Goal: Task Accomplishment & Management: Manage account settings

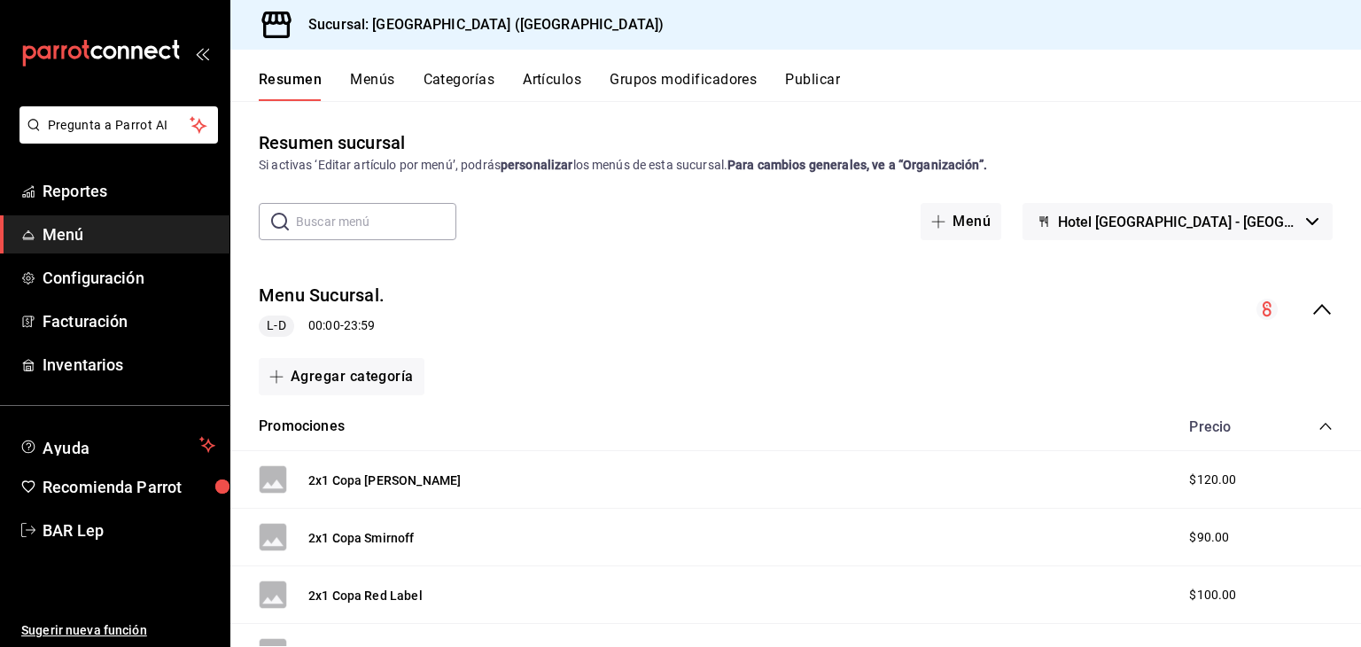
click at [549, 65] on div "Resumen Menús Categorías Artículos Grupos modificadores Publicar" at bounding box center [795, 75] width 1130 height 51
click at [549, 68] on div "Resumen Menús Categorías Artículos Grupos modificadores Publicar" at bounding box center [795, 75] width 1130 height 51
click at [549, 74] on button "Artículos" at bounding box center [552, 86] width 58 height 30
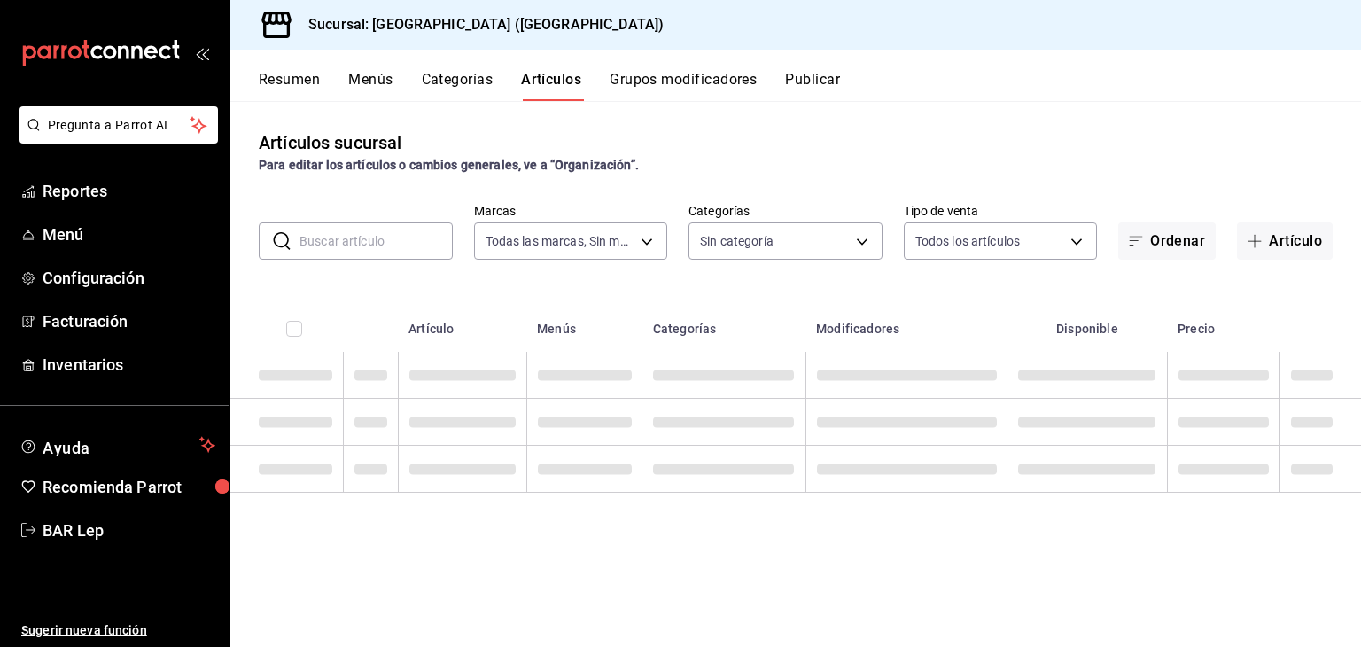
type input "78876d7d-d969-4c97-957f-d97bcaf374a8"
click at [399, 229] on input "text" at bounding box center [375, 240] width 153 height 35
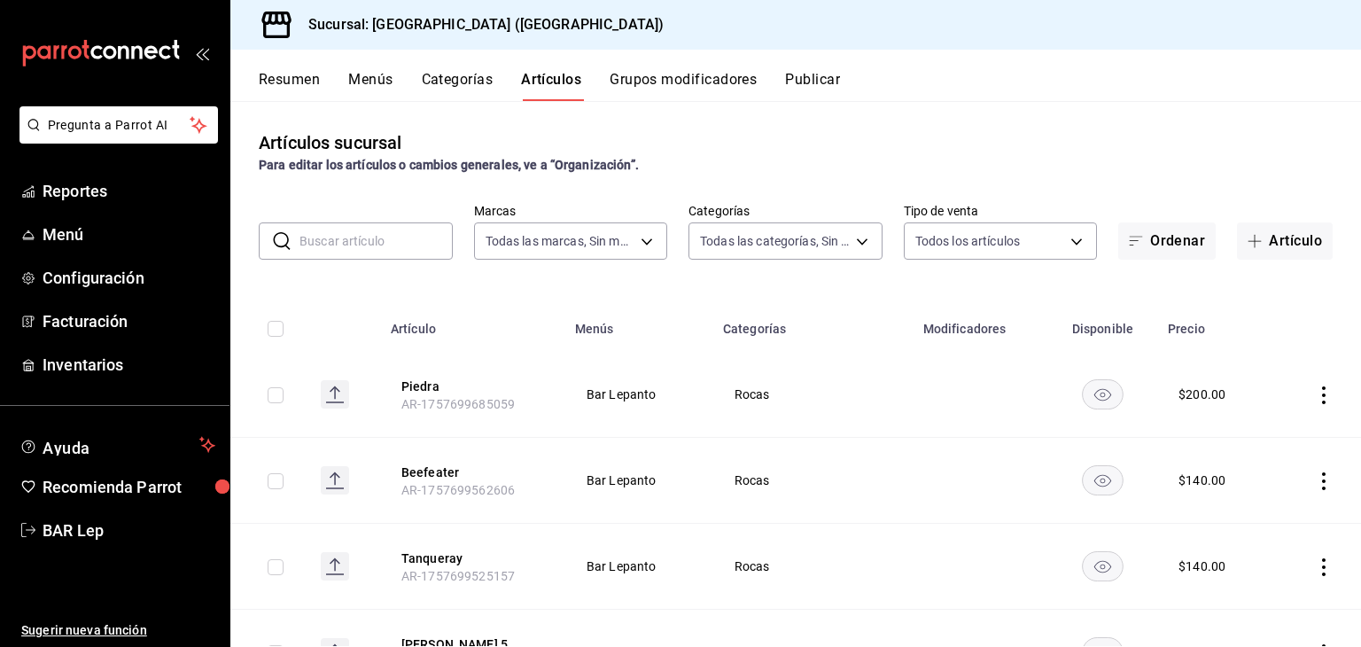
type input "9760281f-81ad-46c3-b9c0-be0c0613a977,ac4e71ac-81c4-4907-870b-e8ecc1dcb773,15b44…"
type input "cerveza"
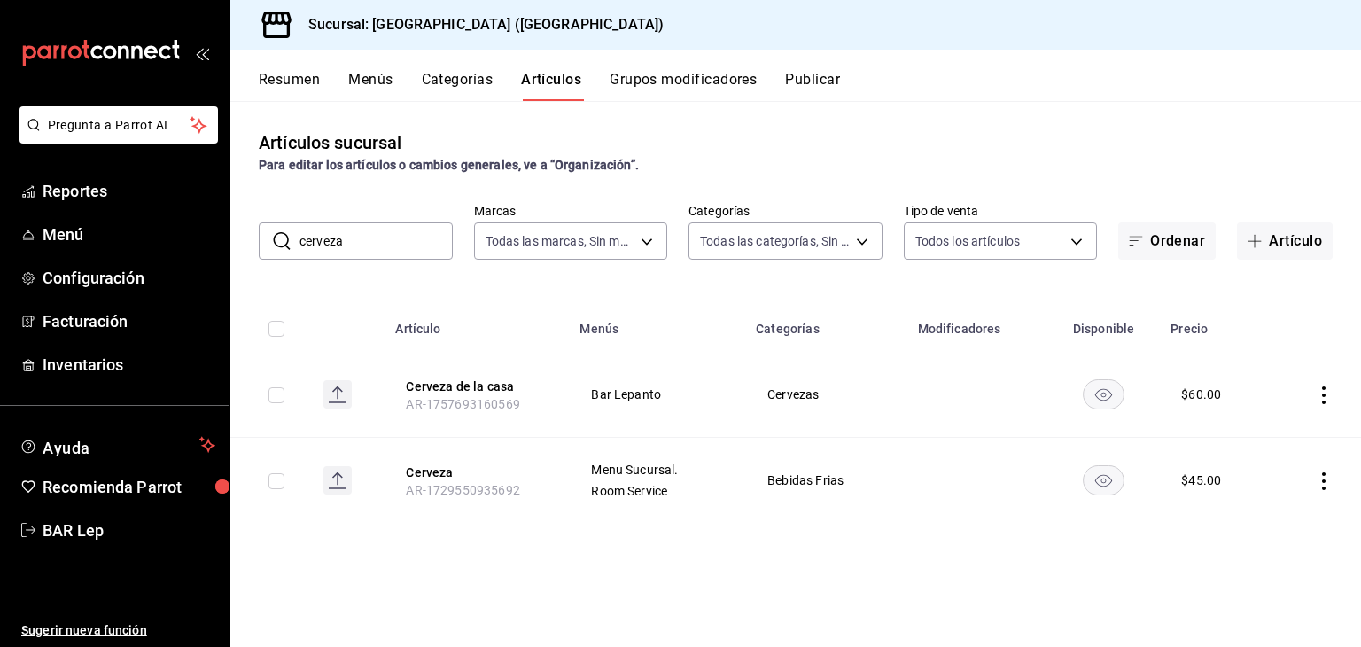
click at [1239, 178] on div "Artículos sucursal Para editar los artículos o cambios generales, ve a “Organiz…" at bounding box center [795, 373] width 1130 height 545
click at [80, 524] on span "BAR Lep" at bounding box center [129, 530] width 173 height 24
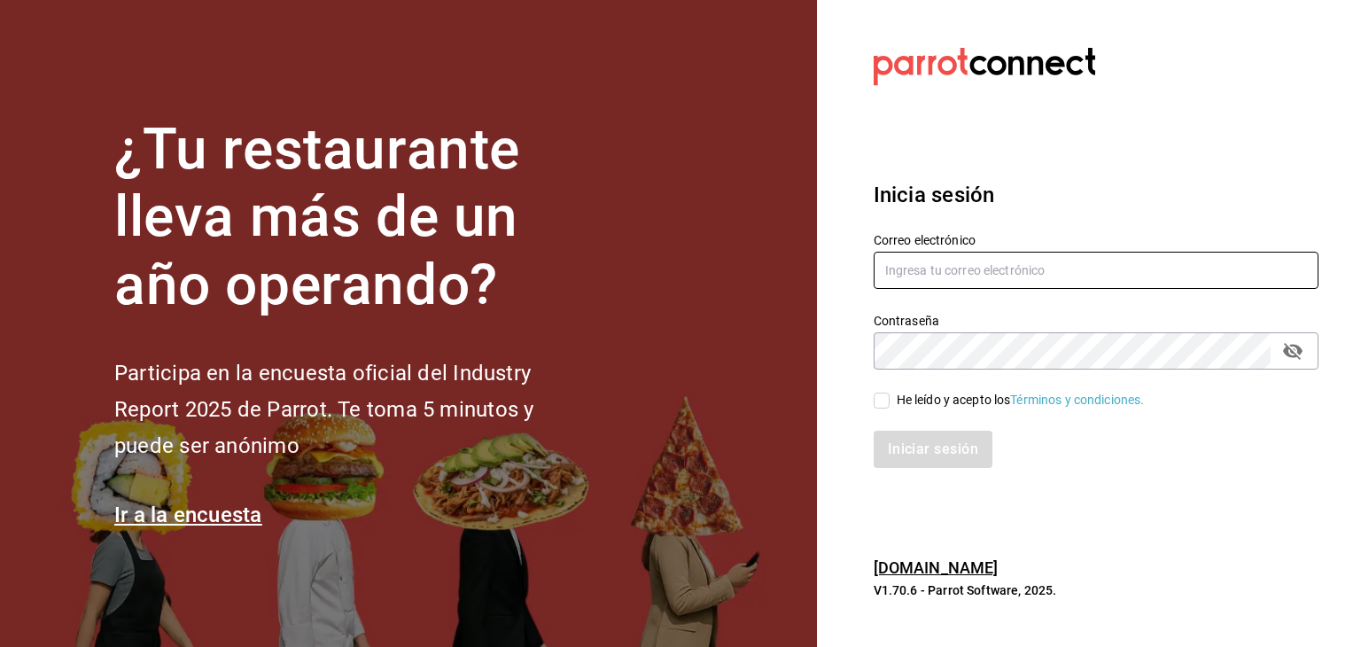
click at [913, 275] on input "text" at bounding box center [1095, 270] width 445 height 37
type input "A"
type input "[EMAIL_ADDRESS][DOMAIN_NAME]"
click at [878, 398] on input "He leído y acepto los Términos y condiciones." at bounding box center [881, 400] width 16 height 16
checkbox input "true"
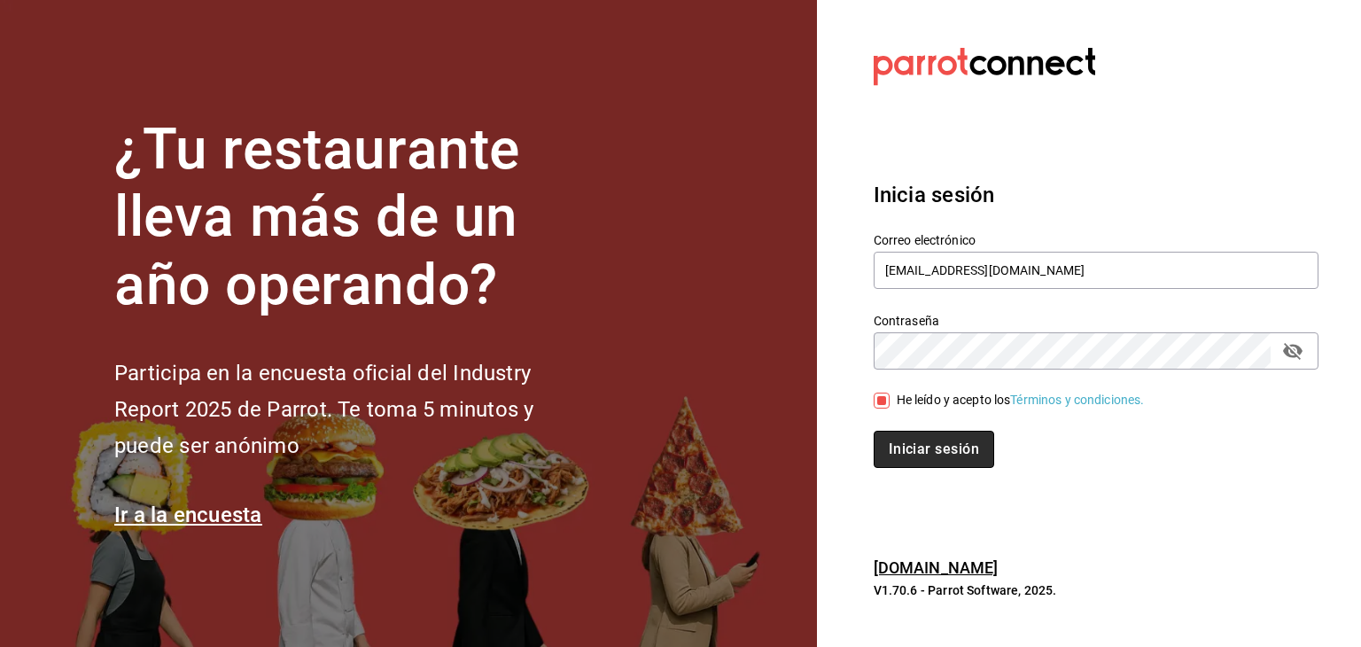
click at [908, 447] on button "Iniciar sesión" at bounding box center [933, 448] width 120 height 37
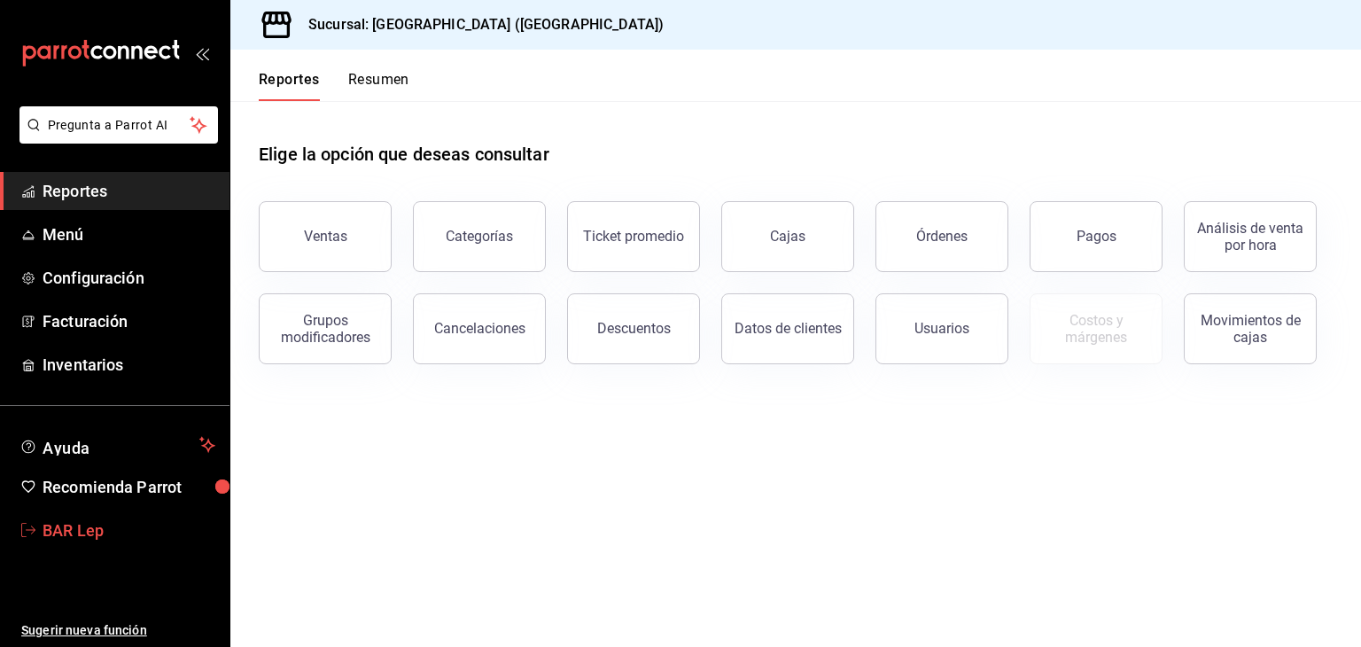
click at [105, 547] on link "BAR Lep" at bounding box center [114, 530] width 229 height 38
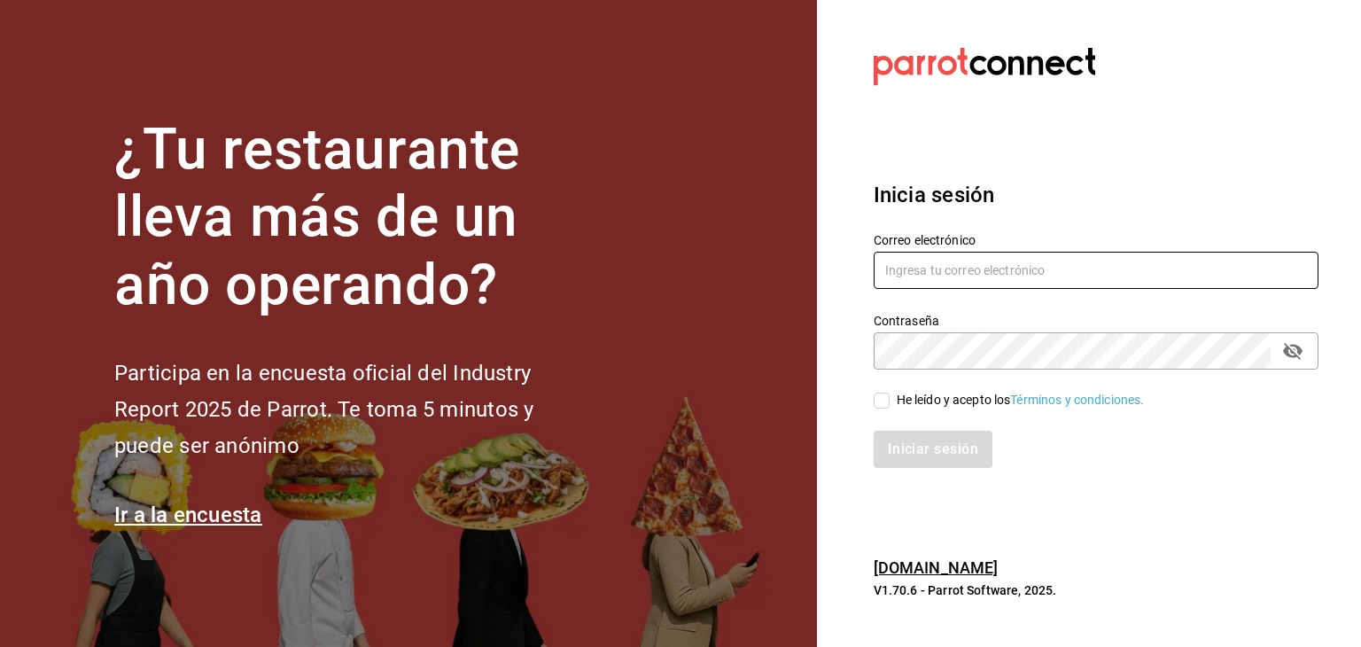
click at [1036, 277] on input "text" at bounding box center [1095, 270] width 445 height 37
type input "angeloeg360@gmail.com"
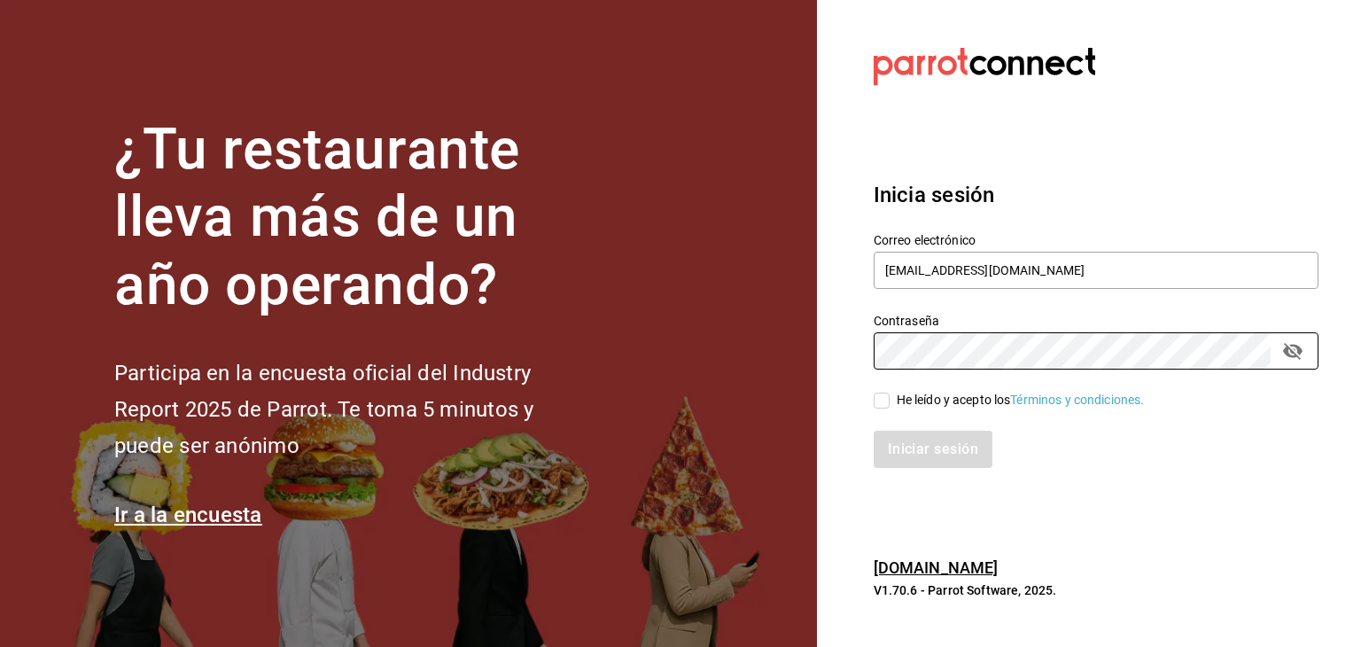
click at [873, 399] on input "He leído y acepto los Términos y condiciones." at bounding box center [881, 400] width 16 height 16
checkbox input "true"
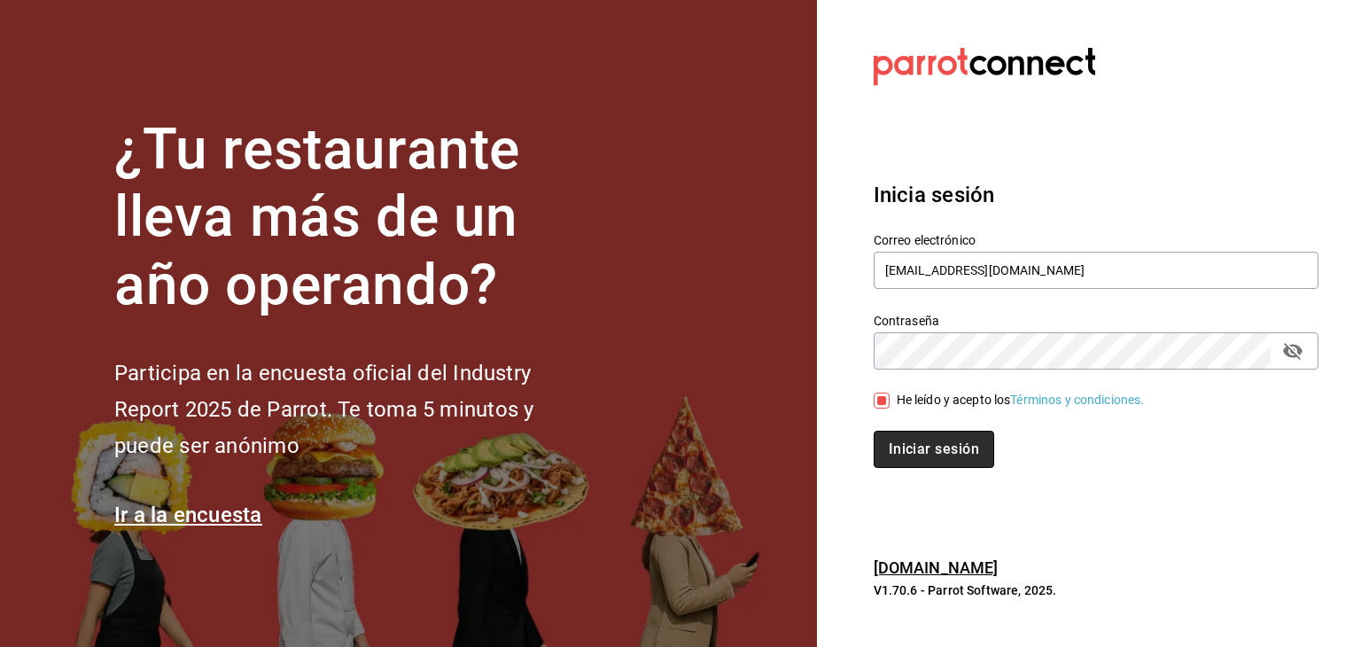
click at [925, 462] on button "Iniciar sesión" at bounding box center [933, 448] width 120 height 37
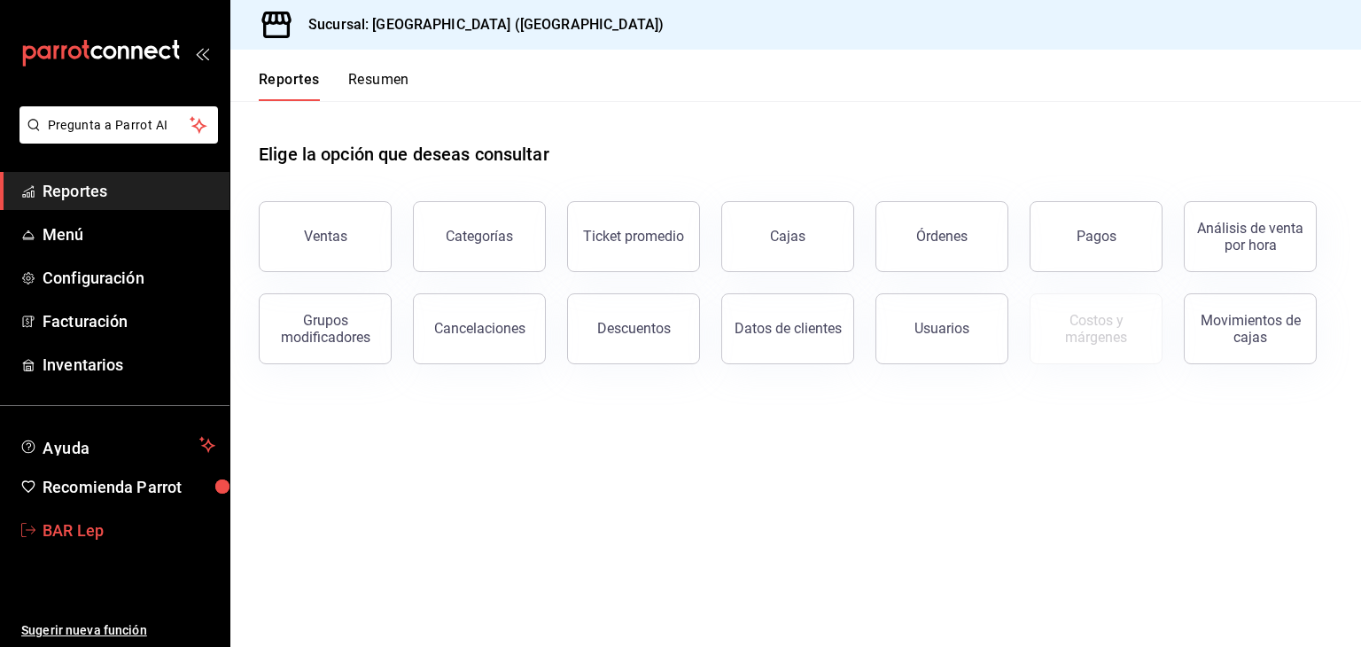
click at [66, 531] on span "BAR Lep" at bounding box center [129, 530] width 173 height 24
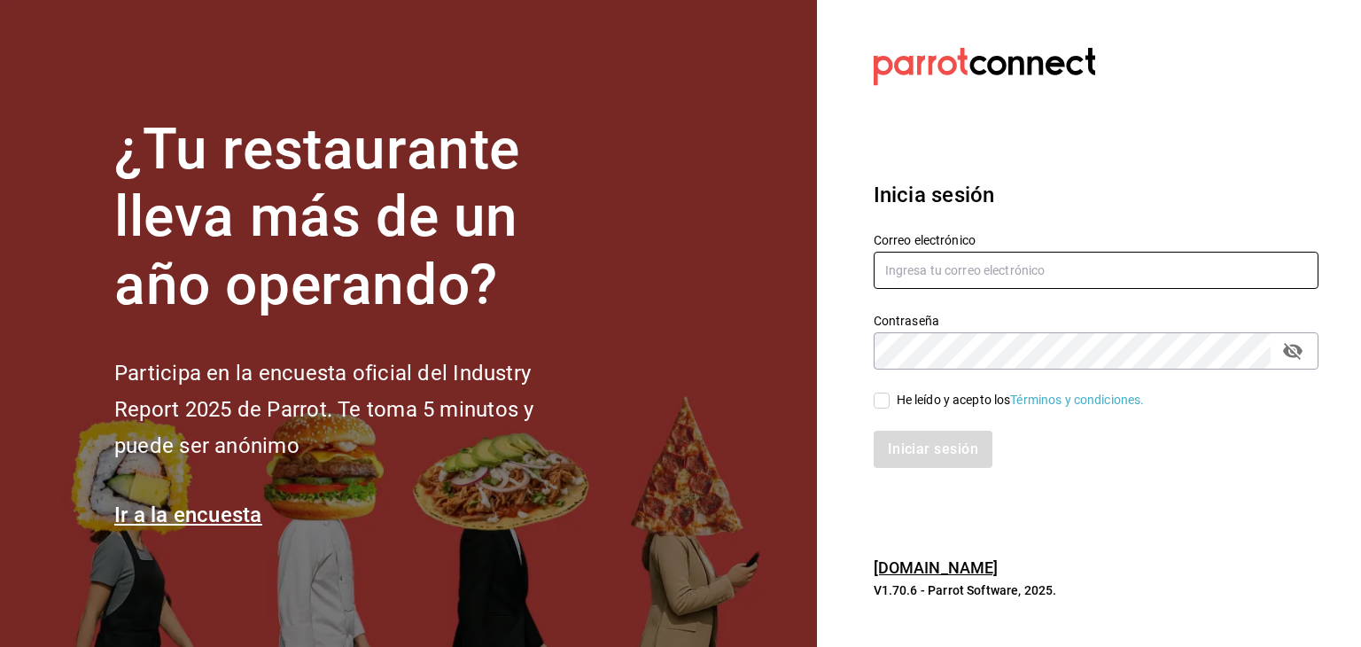
drag, startPoint x: 1017, startPoint y: 246, endPoint x: 1000, endPoint y: 267, distance: 27.1
click at [1000, 267] on div "Correo electrónico" at bounding box center [1095, 261] width 445 height 59
click at [1000, 267] on input "text" at bounding box center [1095, 270] width 445 height 37
type input "[EMAIL_ADDRESS][DOMAIN_NAME]"
click at [881, 398] on input "He leído y acepto los Términos y condiciones." at bounding box center [881, 400] width 16 height 16
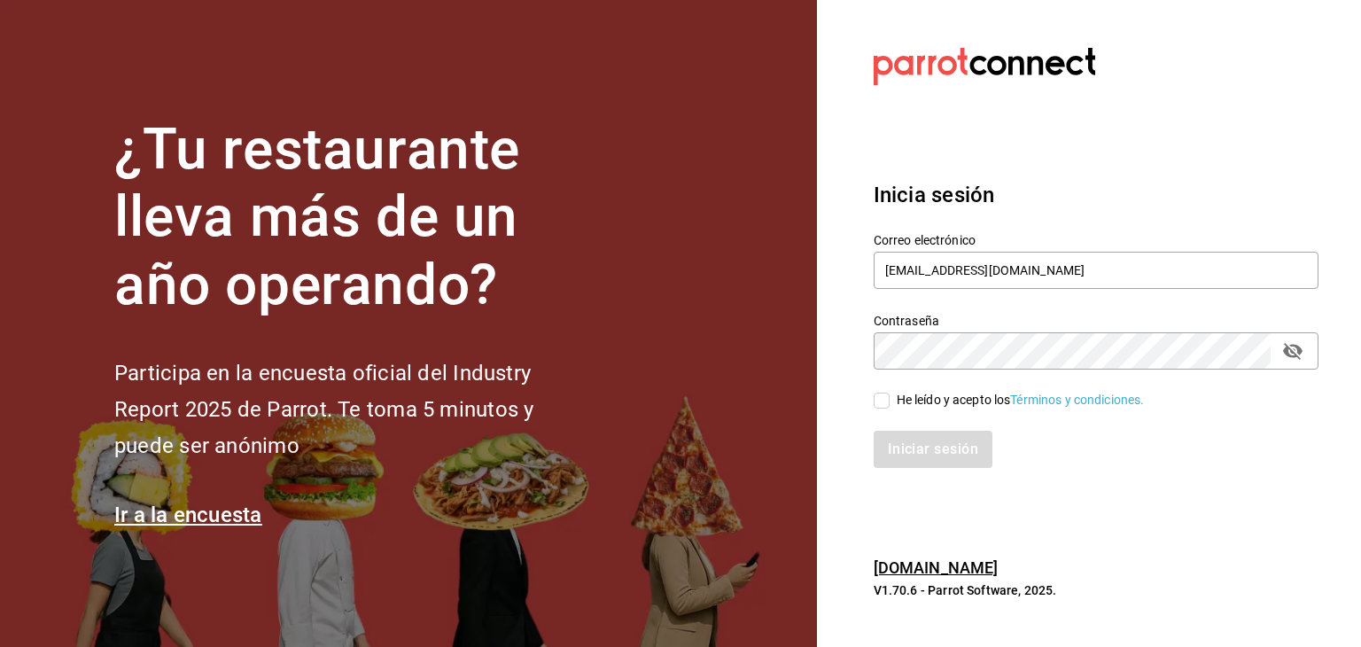
checkbox input "true"
click at [912, 450] on button "Iniciar sesión" at bounding box center [933, 448] width 120 height 37
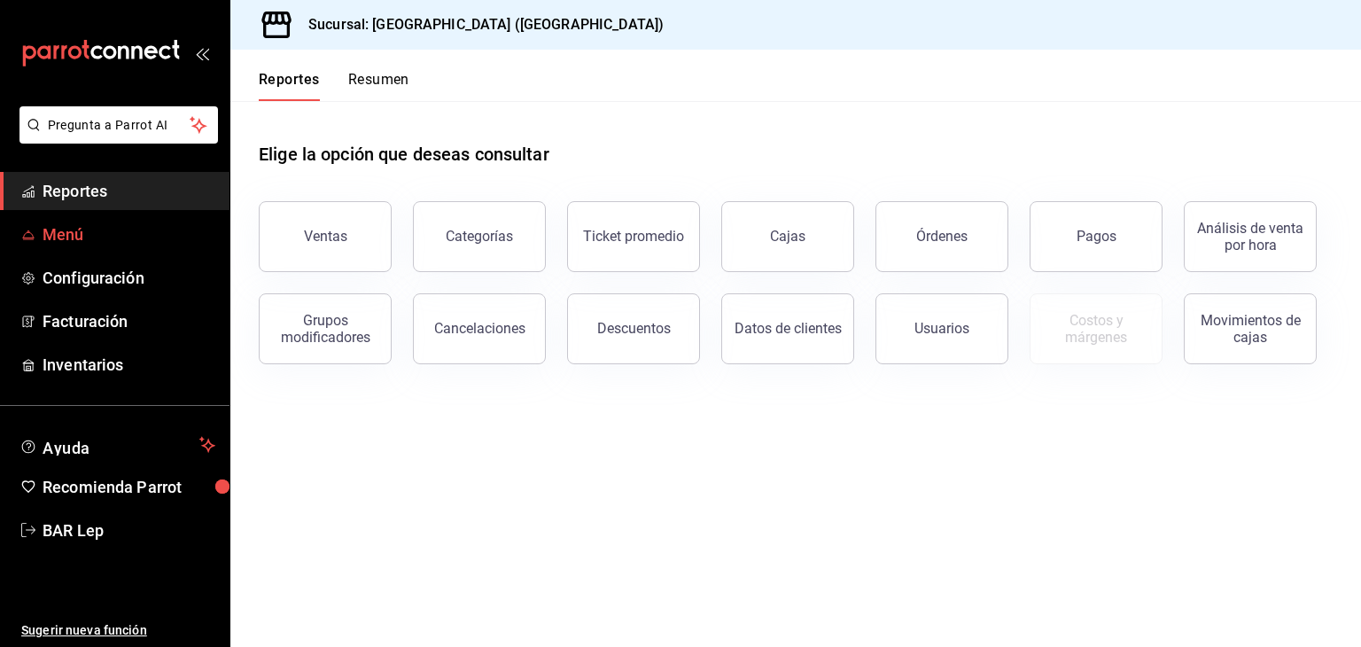
click at [113, 219] on link "Menú" at bounding box center [114, 234] width 229 height 38
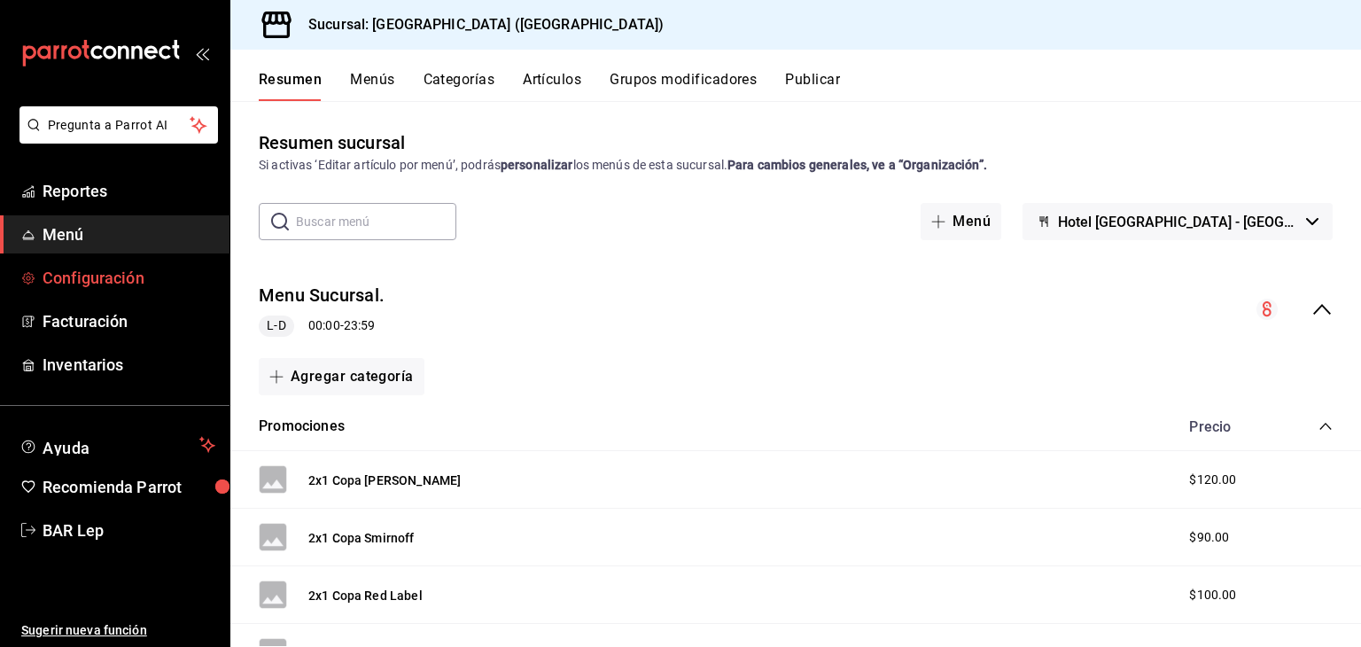
click at [128, 291] on link "Configuración" at bounding box center [114, 278] width 229 height 38
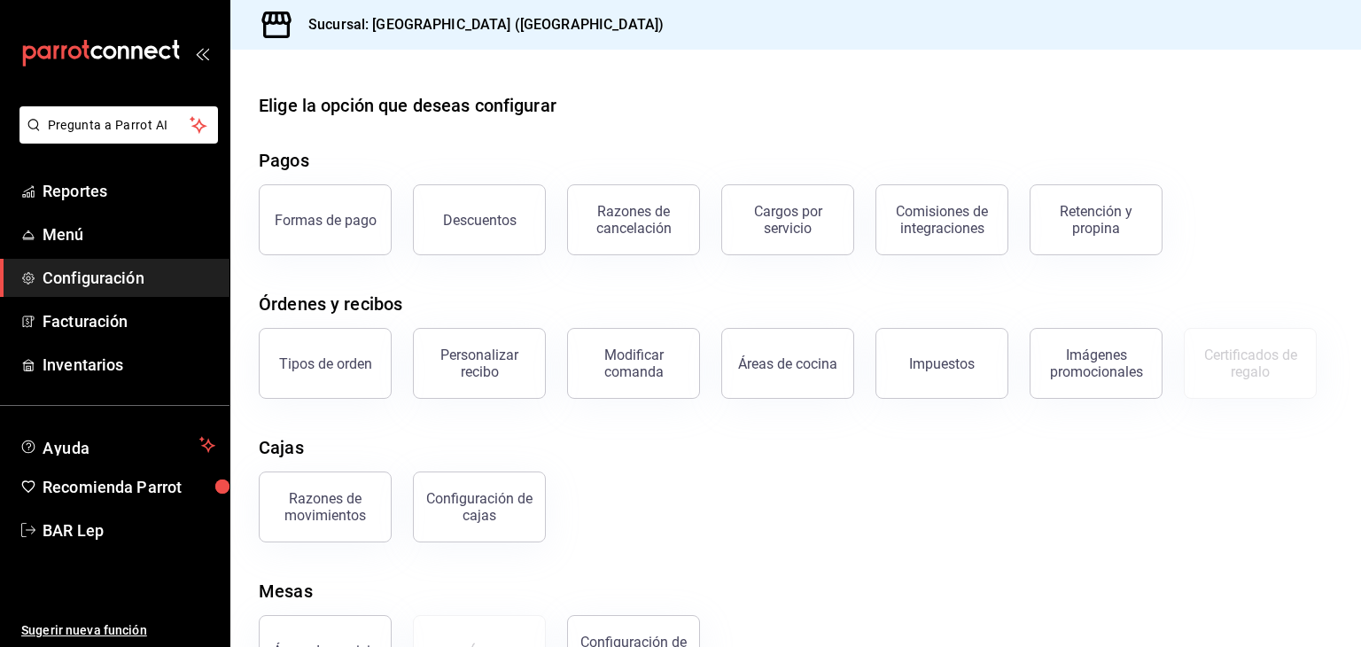
click at [1021, 473] on div "Razones de movimientos Configuración de cajas" at bounding box center [784, 496] width 1095 height 92
click at [35, 333] on link "Facturación" at bounding box center [114, 321] width 229 height 38
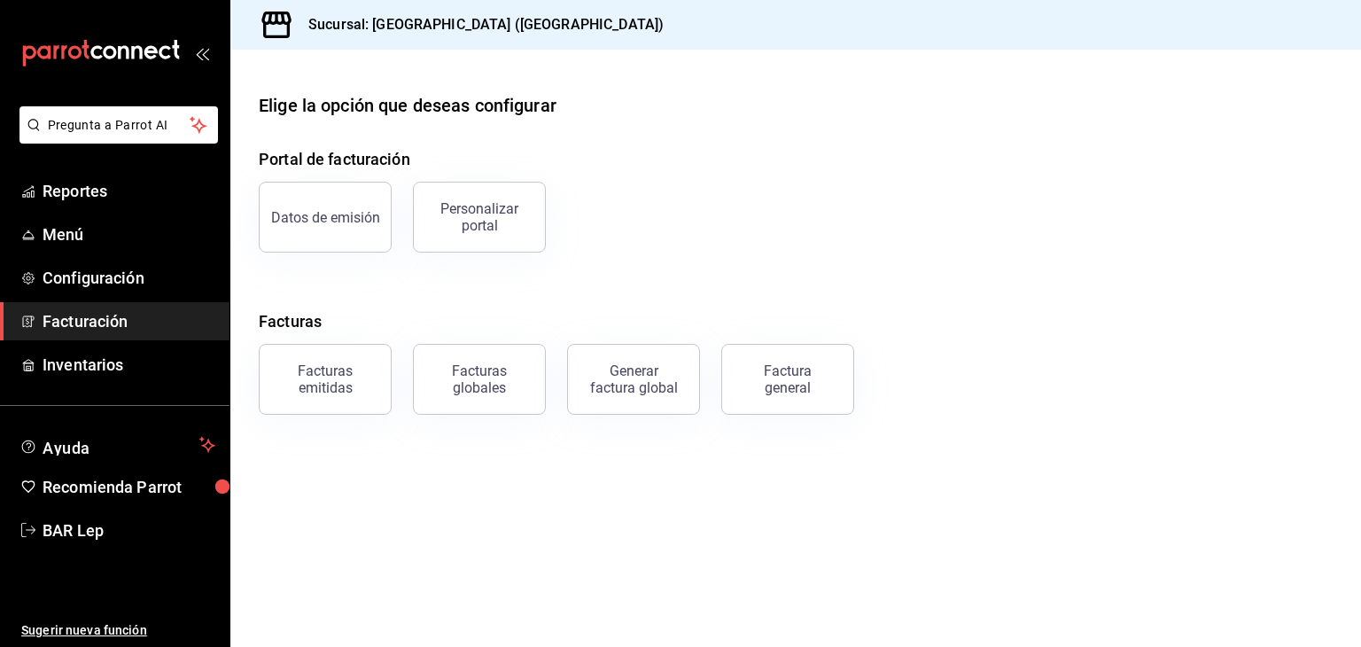
click at [75, 210] on ul "Reportes Menú Configuración Facturación Inventarios" at bounding box center [114, 278] width 229 height 212
click at [87, 227] on span "Menú" at bounding box center [129, 234] width 173 height 24
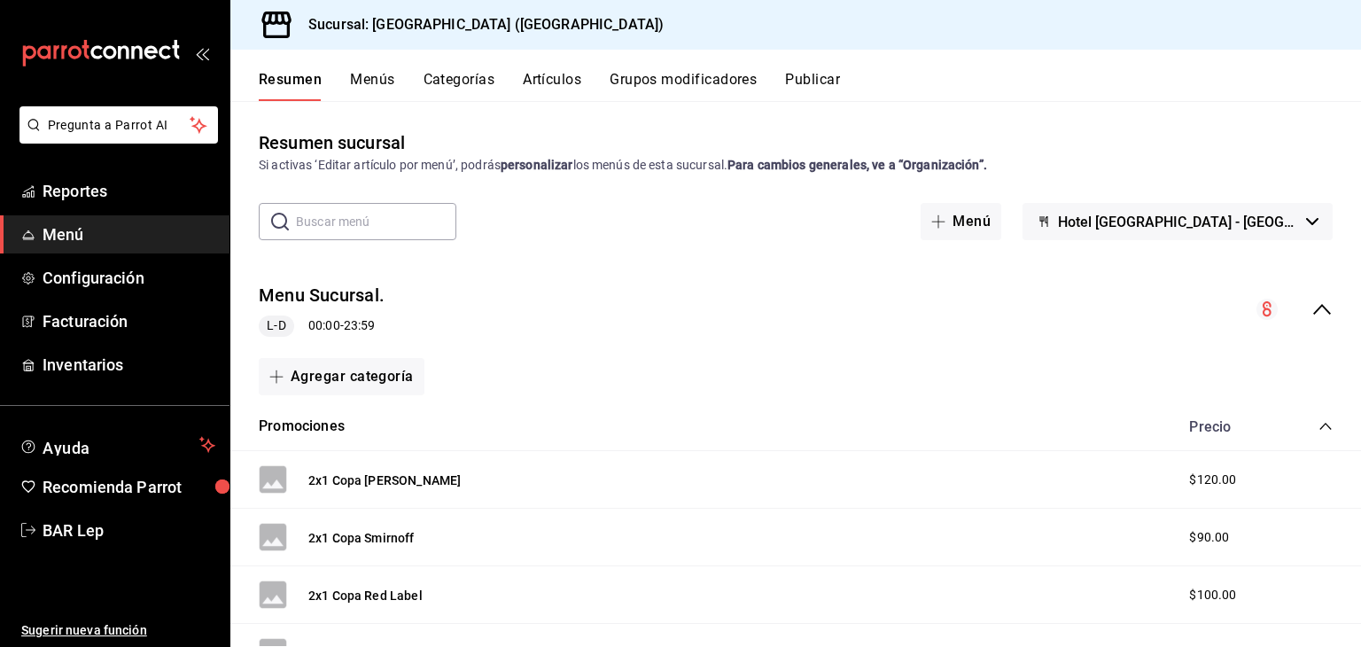
click at [381, 221] on input "text" at bounding box center [376, 221] width 160 height 35
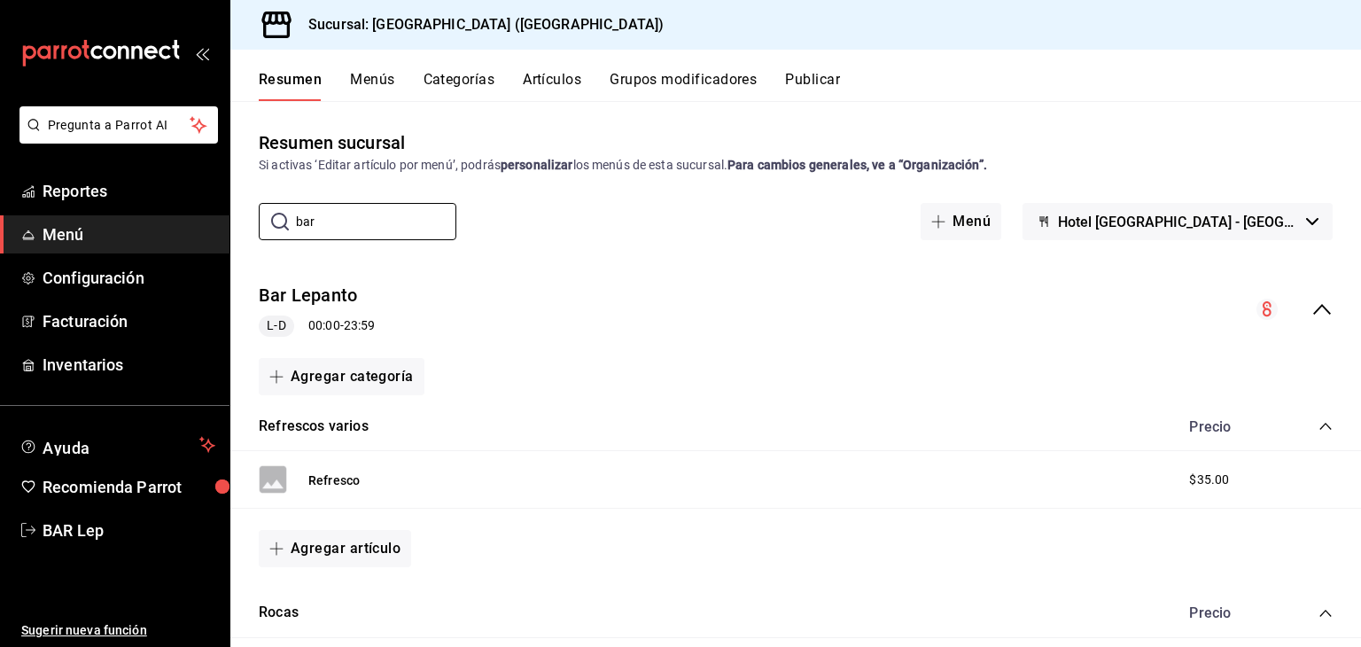
type input "bar"
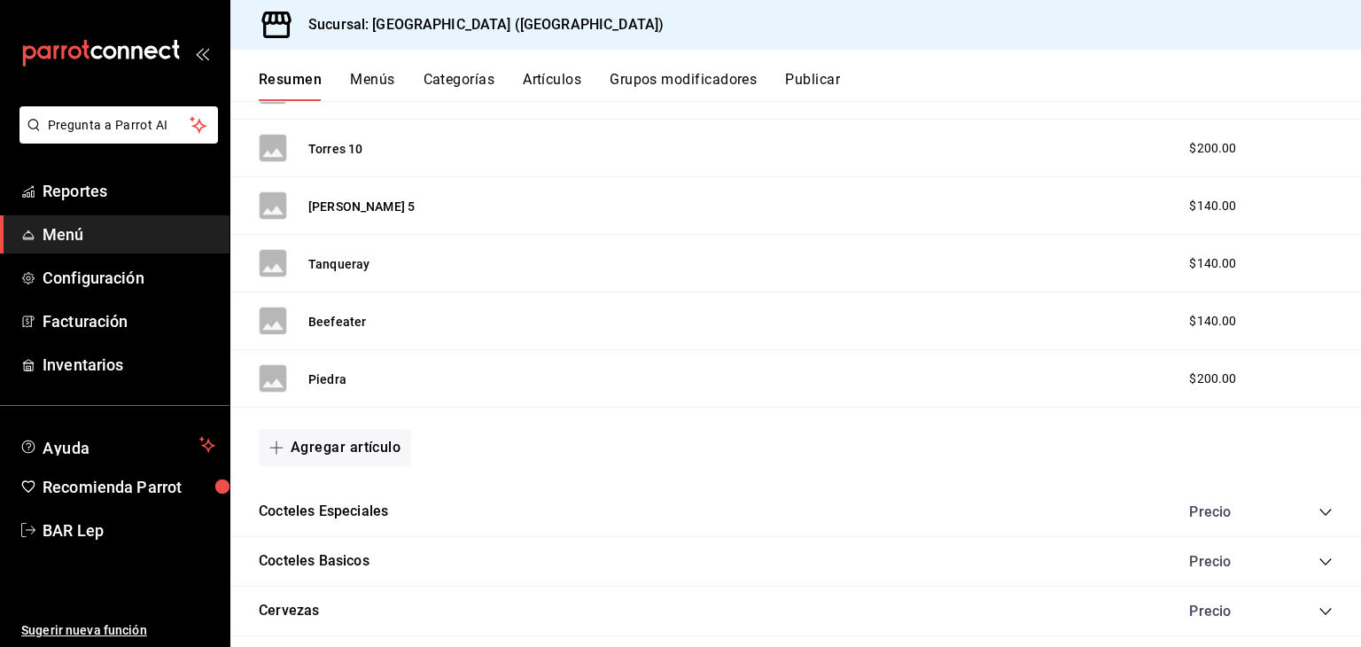
scroll to position [1074, 0]
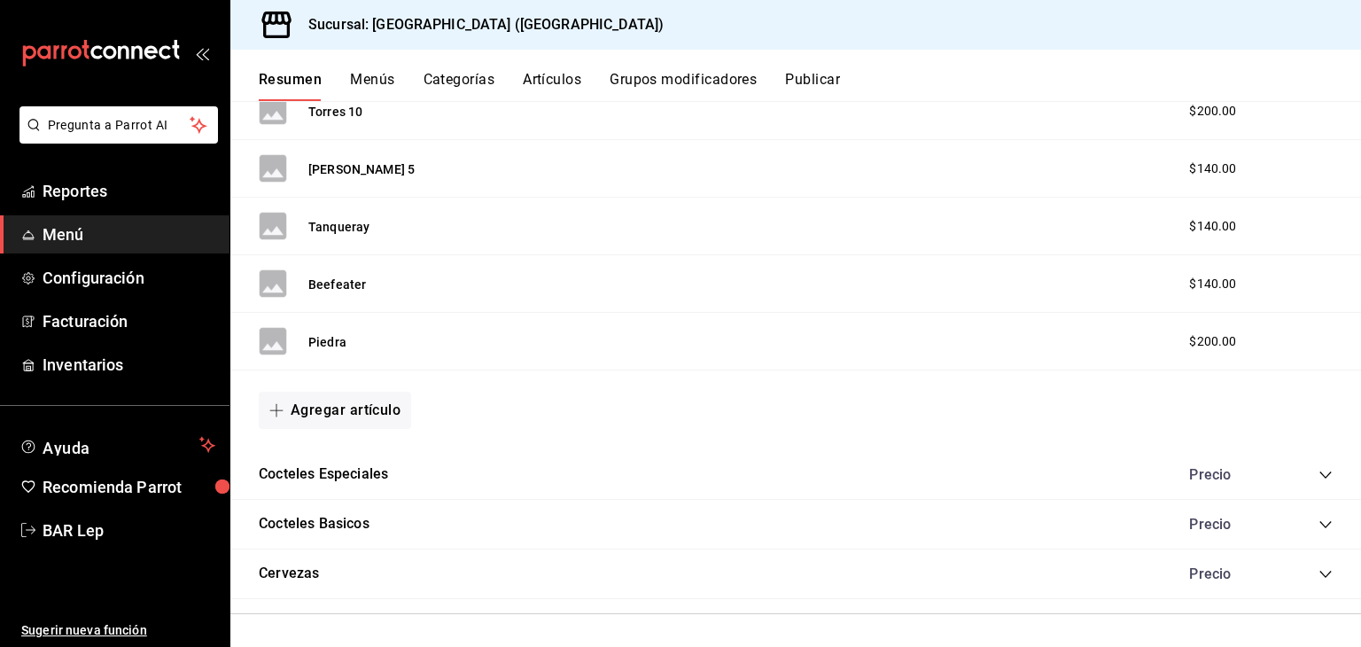
click at [1318, 575] on icon "collapse-category-row" at bounding box center [1325, 574] width 14 height 14
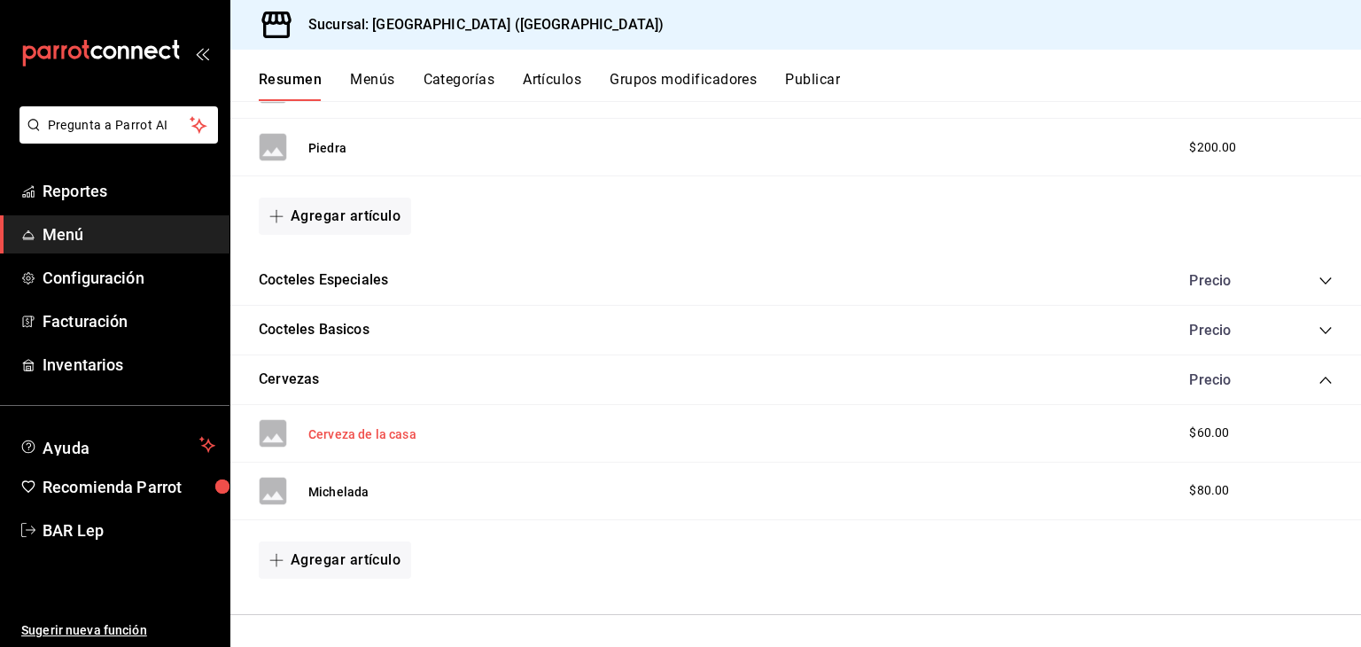
click at [363, 430] on button "Cerveza de la casa" at bounding box center [362, 434] width 108 height 18
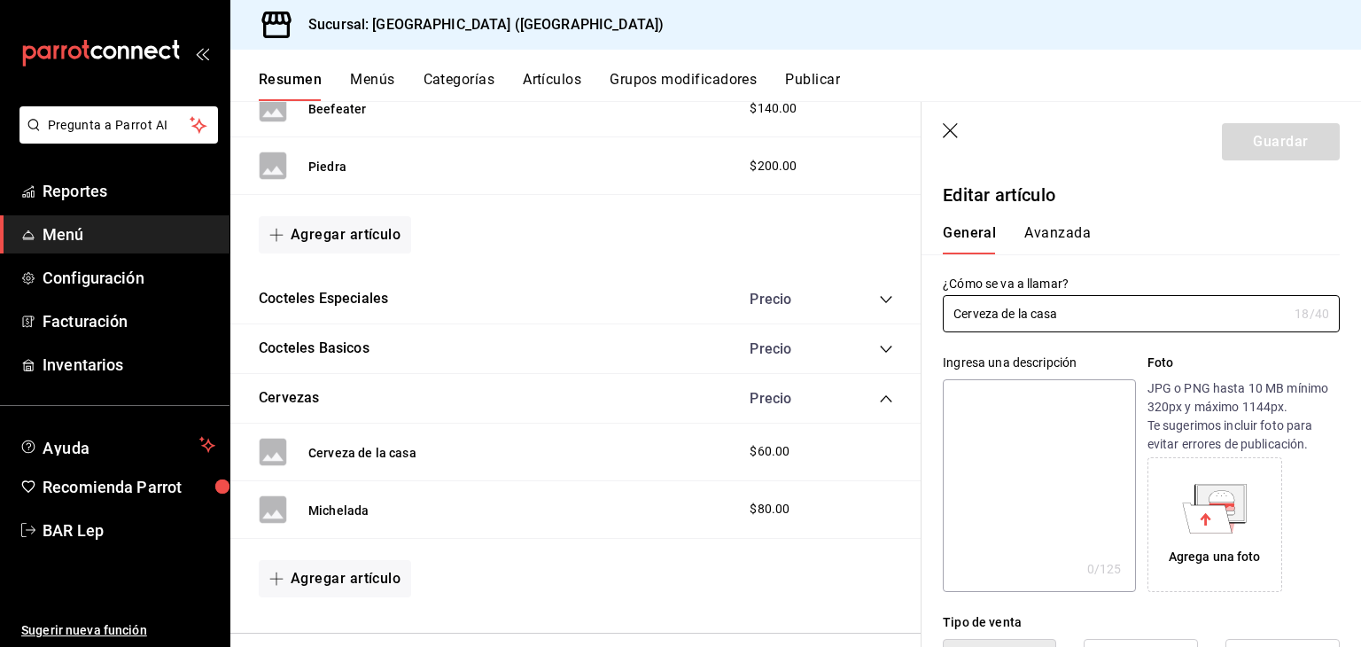
type input "$60.00"
radio input "false"
radio input "true"
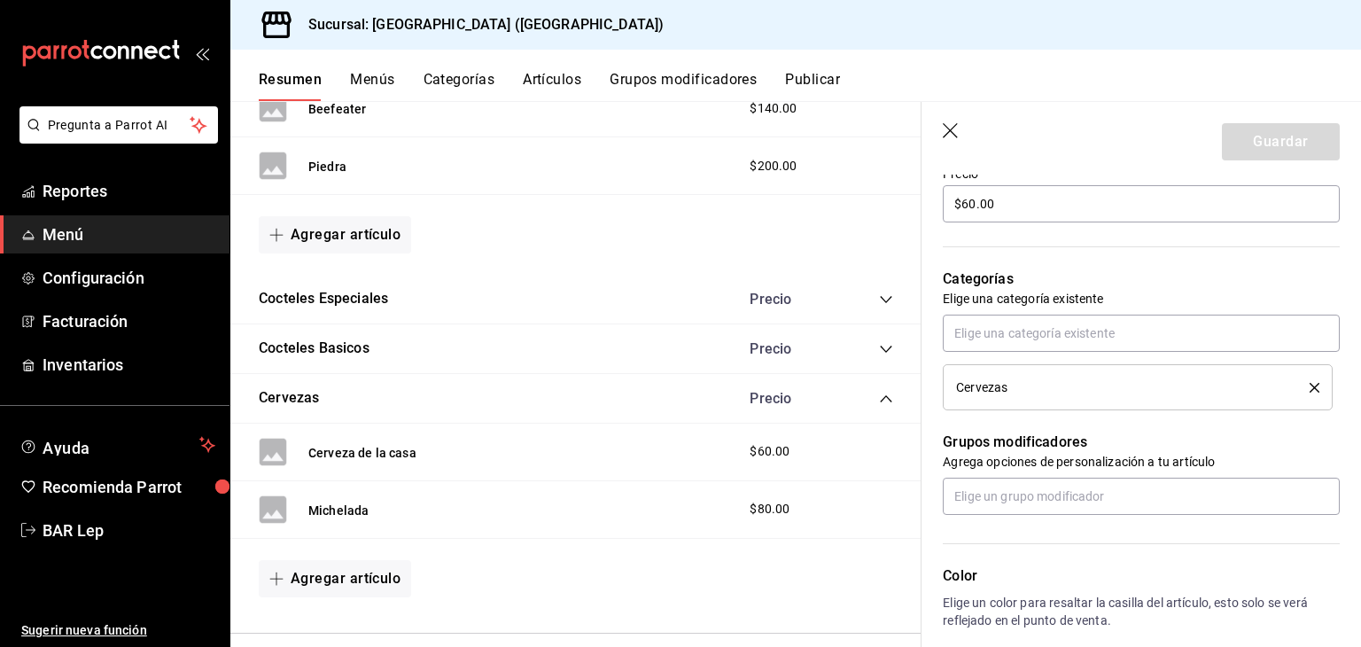
scroll to position [417, 0]
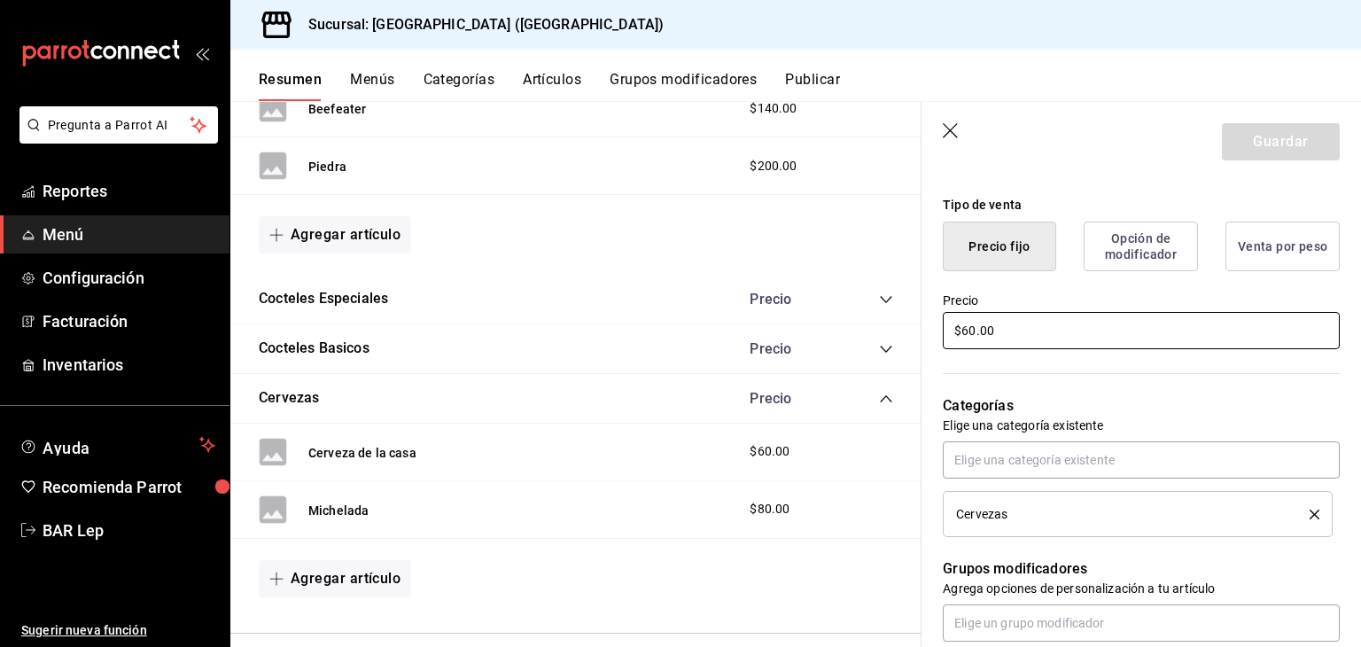
click at [975, 341] on input "$60.00" at bounding box center [1140, 330] width 397 height 37
type input "$6.00"
type input "$60.00"
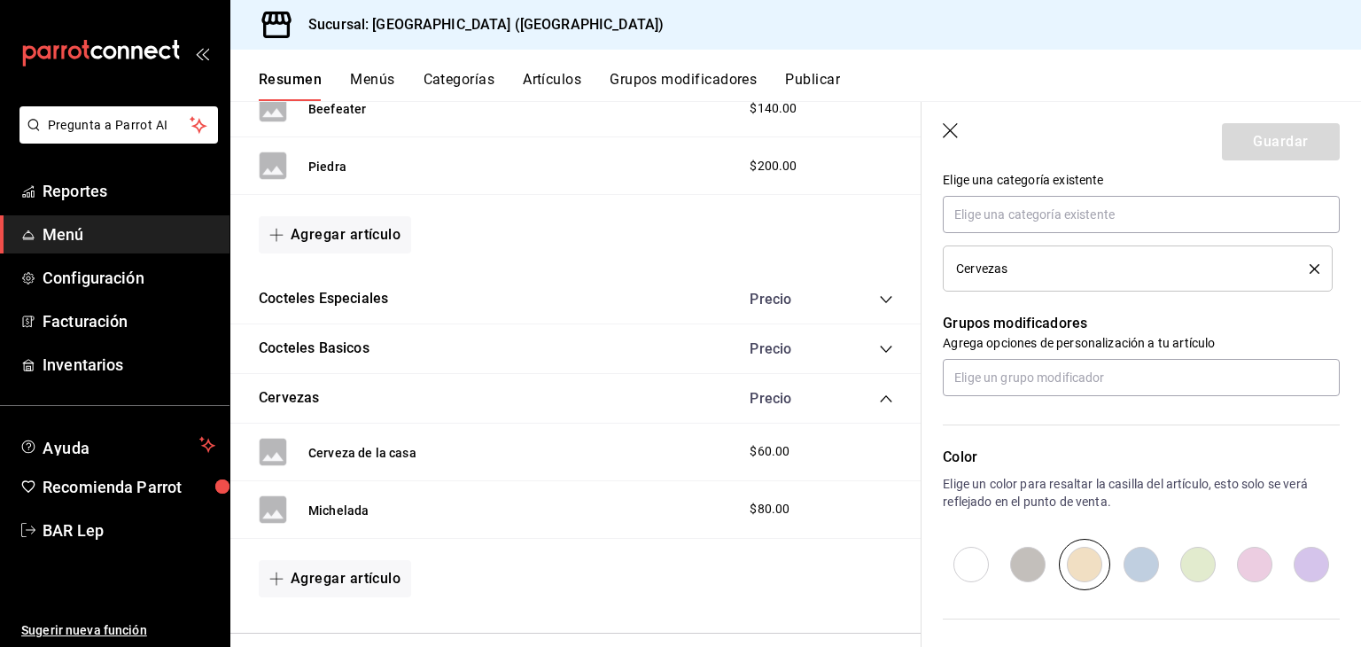
scroll to position [677, 0]
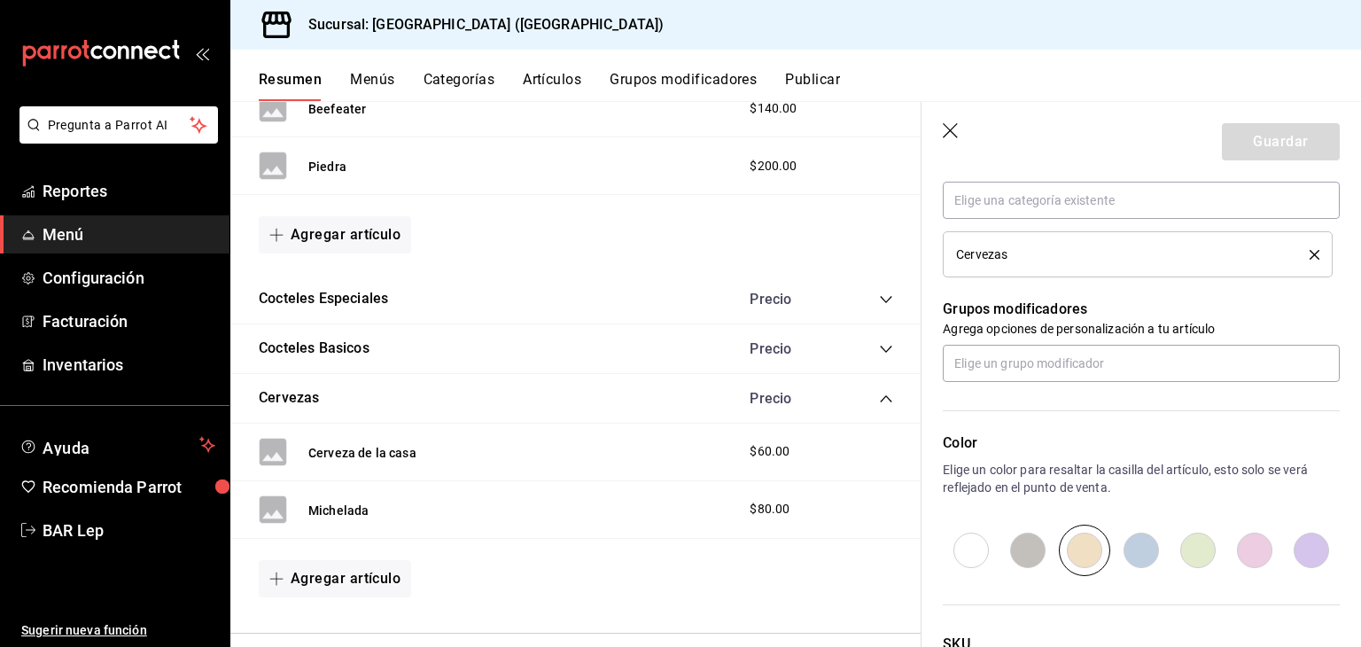
click at [1118, 550] on input "radio" at bounding box center [1141, 549] width 57 height 51
radio input "true"
click at [1060, 554] on input "radio" at bounding box center [1084, 549] width 57 height 51
radio input "true"
click at [1141, 548] on input "radio" at bounding box center [1141, 549] width 57 height 51
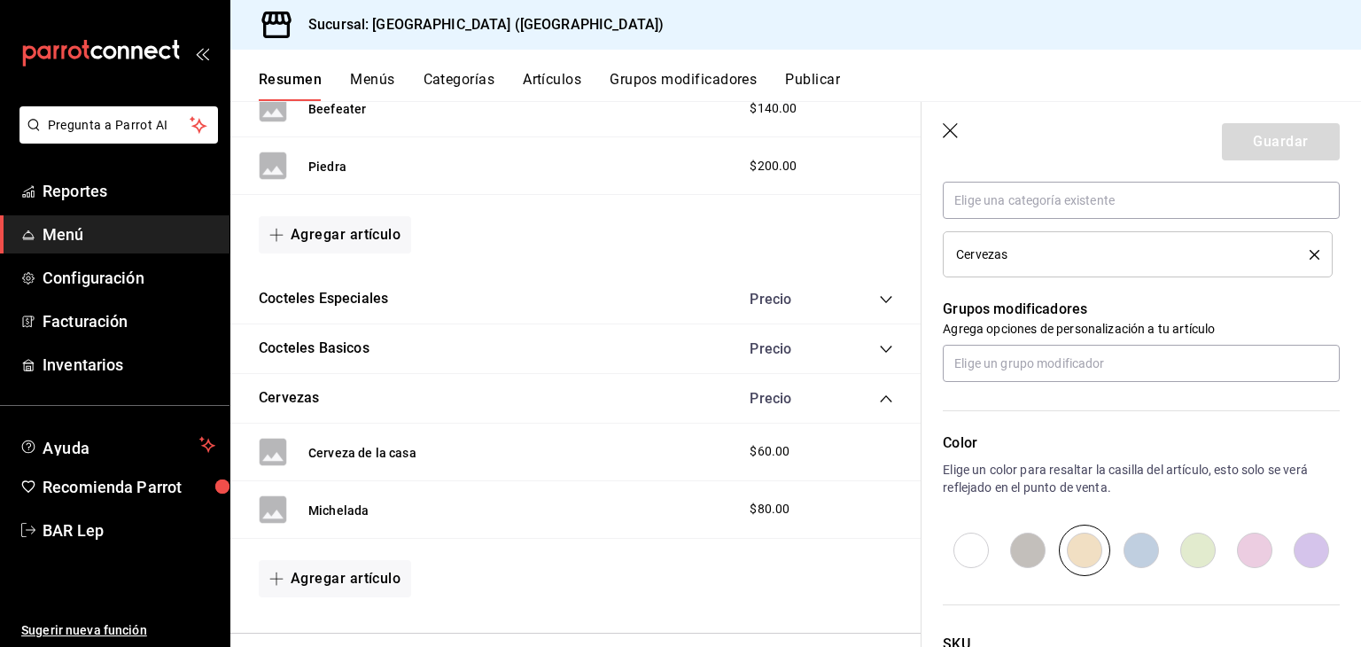
radio input "true"
click at [1253, 159] on button "Guardar" at bounding box center [1280, 141] width 118 height 37
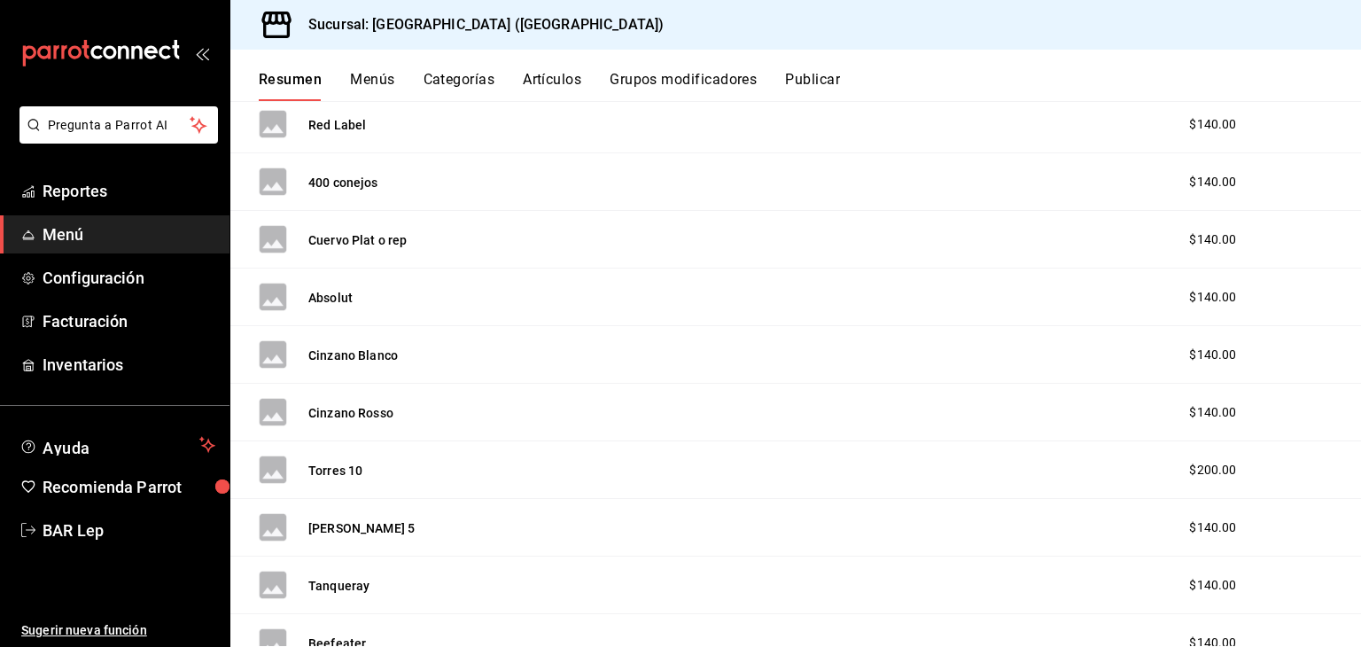
scroll to position [1074, 0]
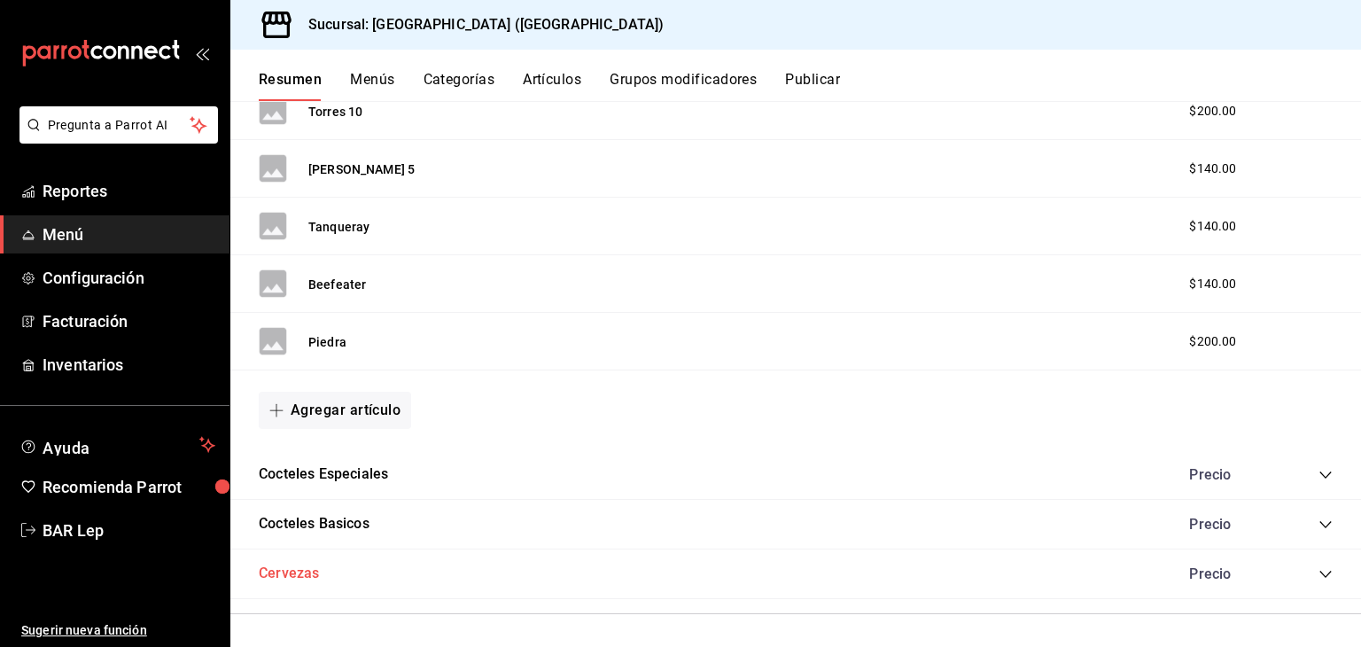
click at [296, 578] on button "Cervezas" at bounding box center [289, 573] width 60 height 20
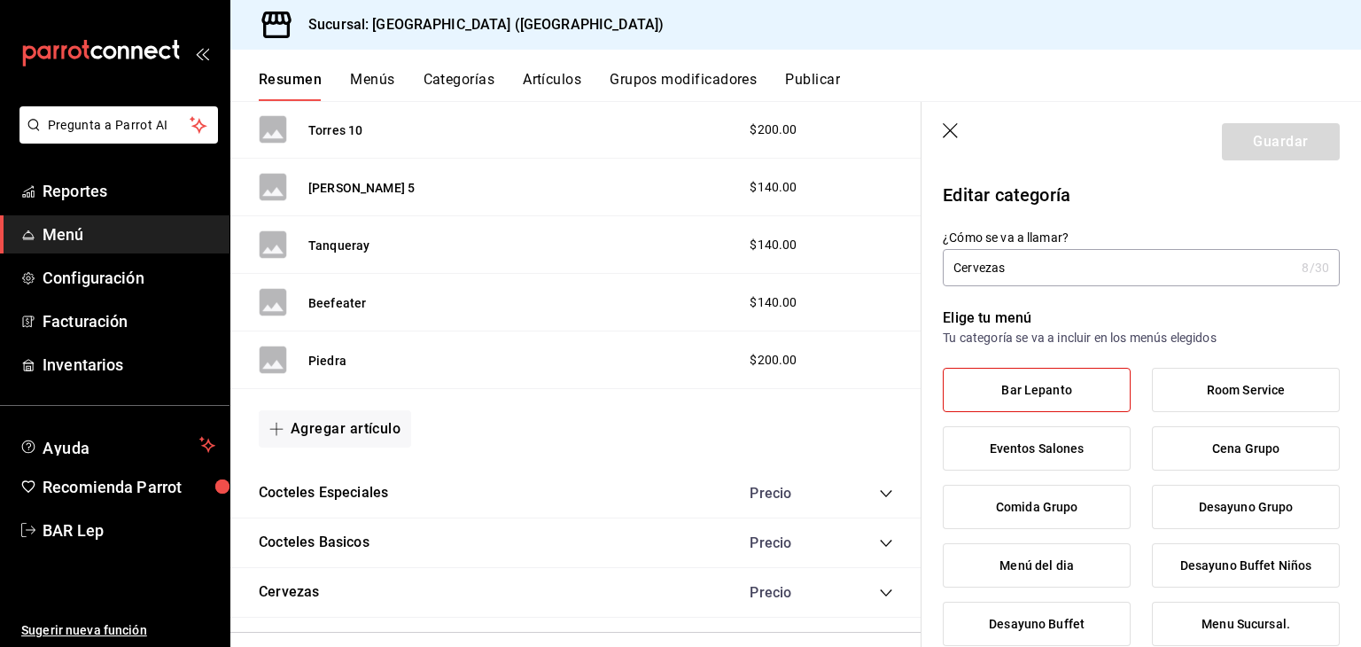
click at [954, 131] on icon "button" at bounding box center [951, 132] width 18 height 18
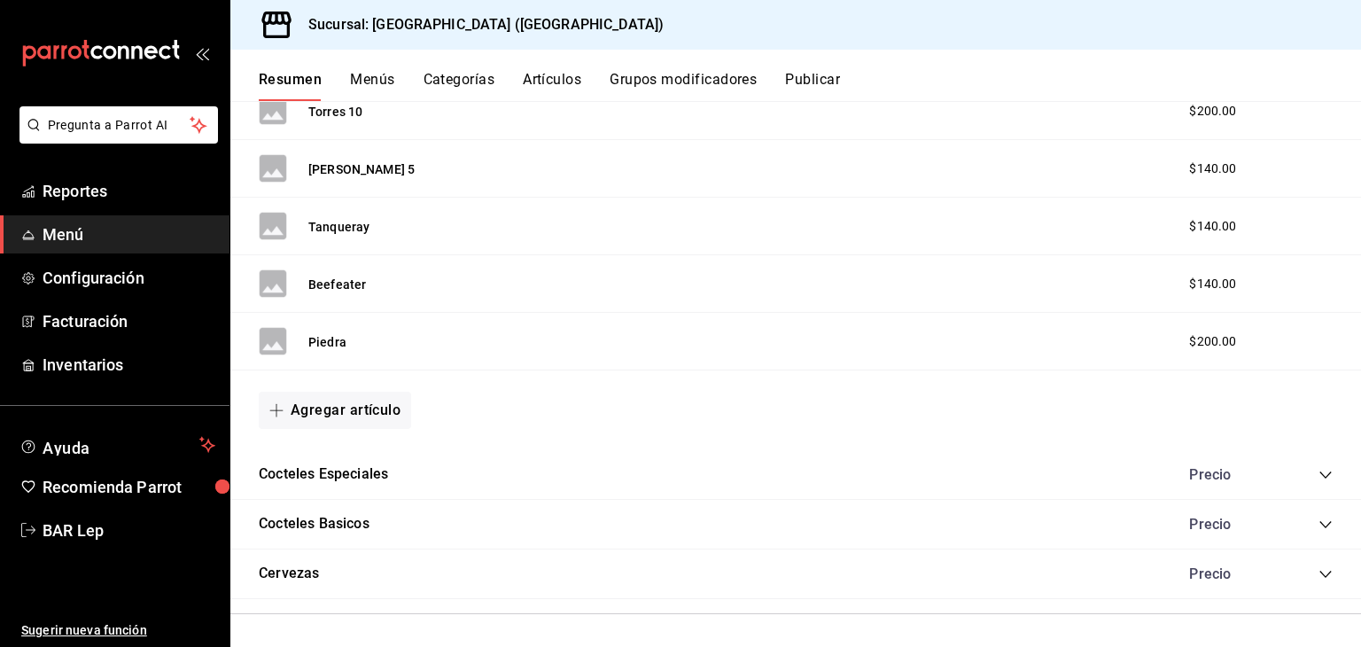
click at [1319, 570] on icon "collapse-category-row" at bounding box center [1325, 573] width 12 height 7
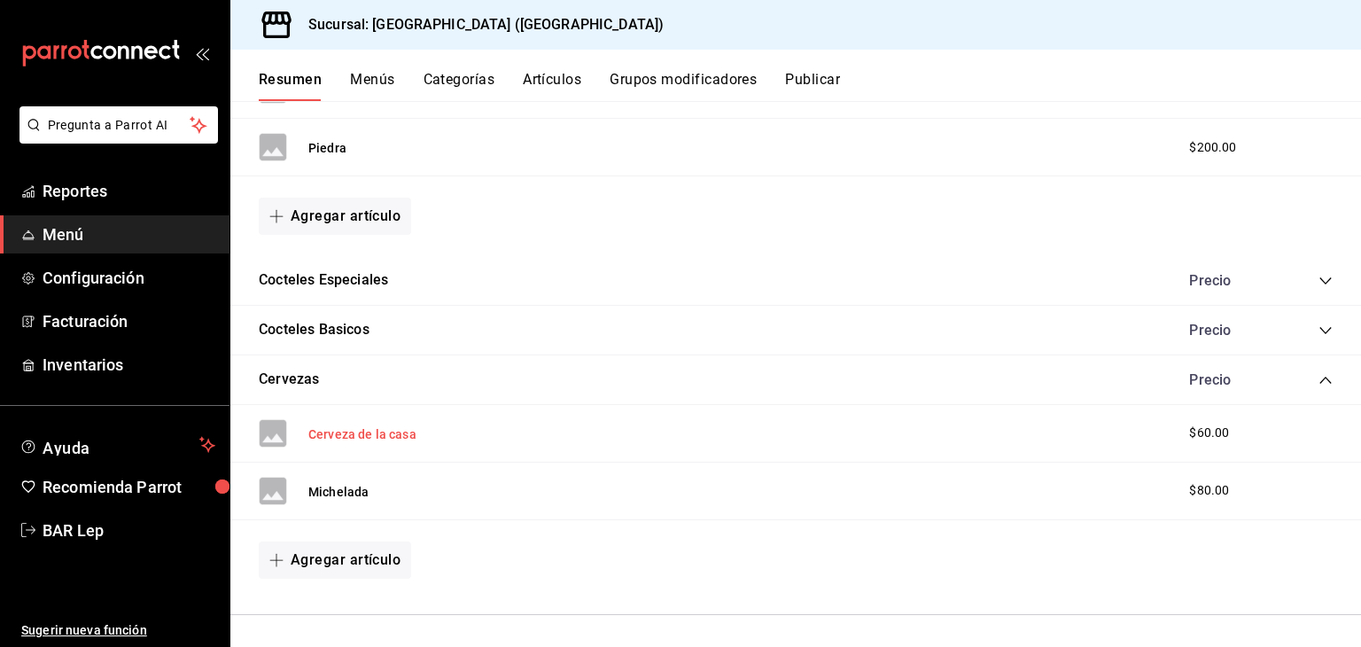
click at [386, 427] on button "Cerveza de la casa" at bounding box center [362, 434] width 108 height 18
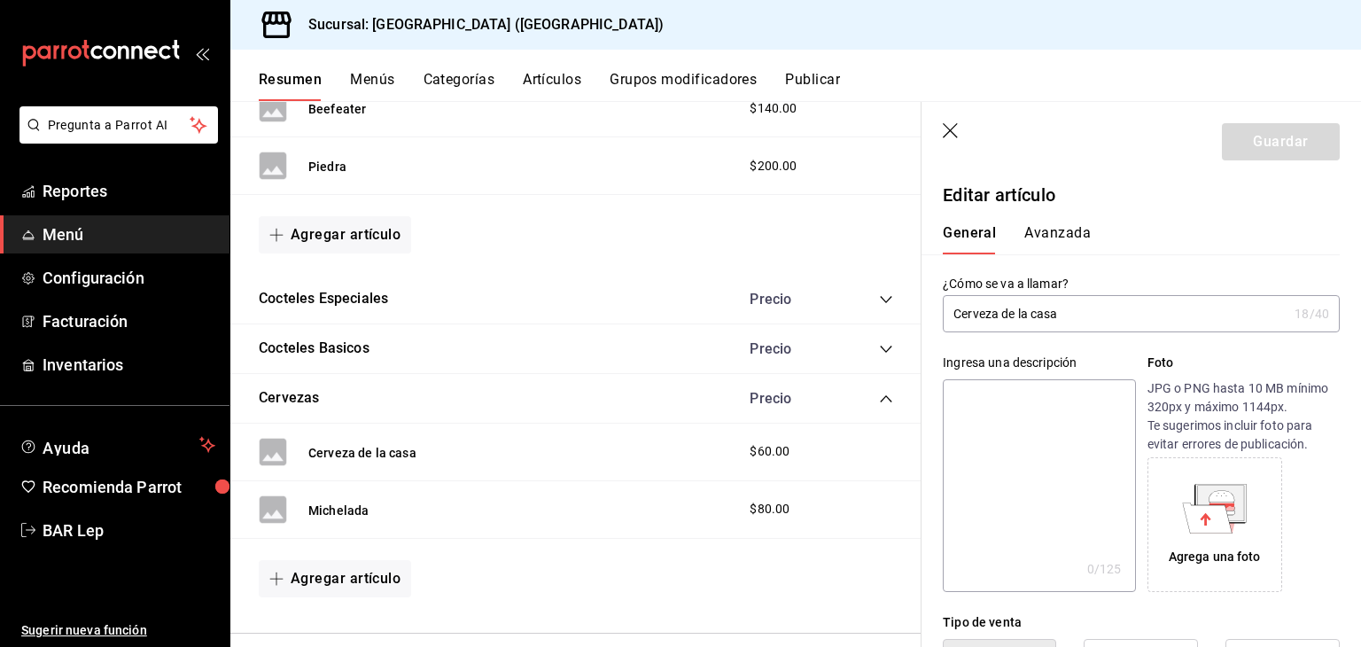
click at [1235, 239] on div "General Avanzada" at bounding box center [1130, 239] width 376 height 30
click at [1053, 235] on button "Avanzada" at bounding box center [1057, 239] width 66 height 30
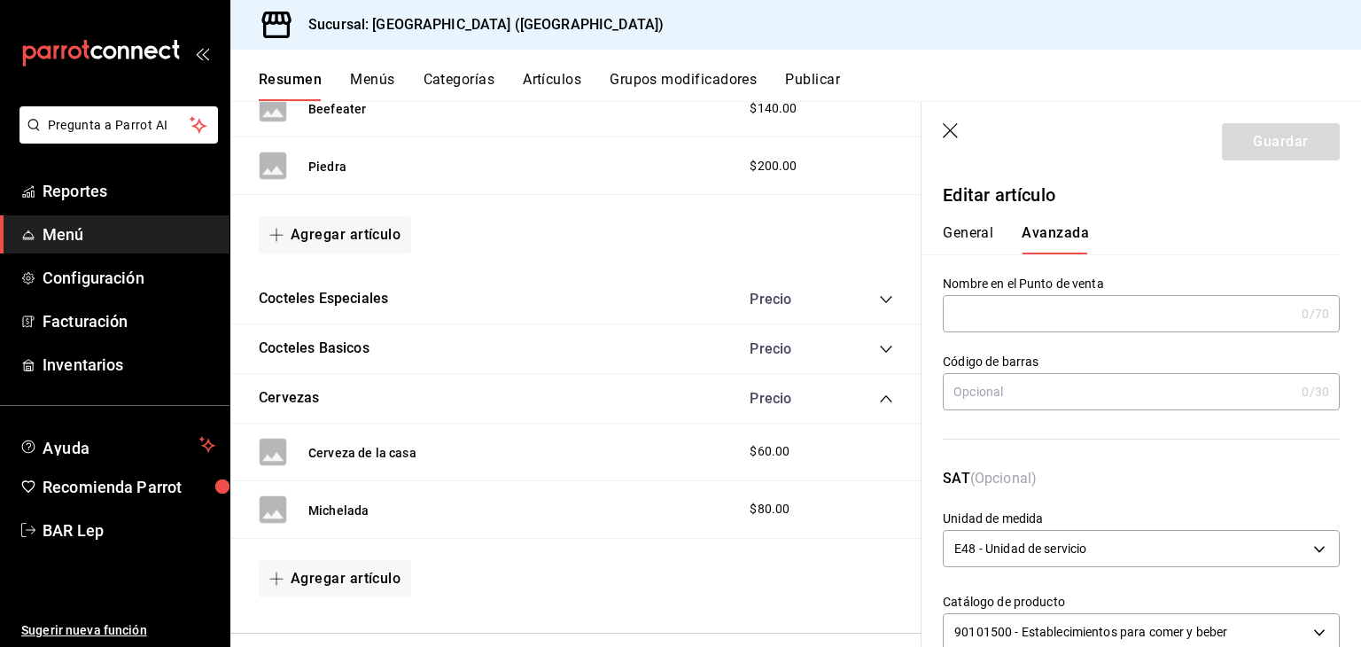
drag, startPoint x: 1345, startPoint y: 267, endPoint x: 1356, endPoint y: 305, distance: 39.8
click at [1356, 305] on section "Guardar Editar artículo General Avanzada ¿Cómo se va a llamar? Cerveza de la ca…" at bounding box center [1140, 374] width 439 height 545
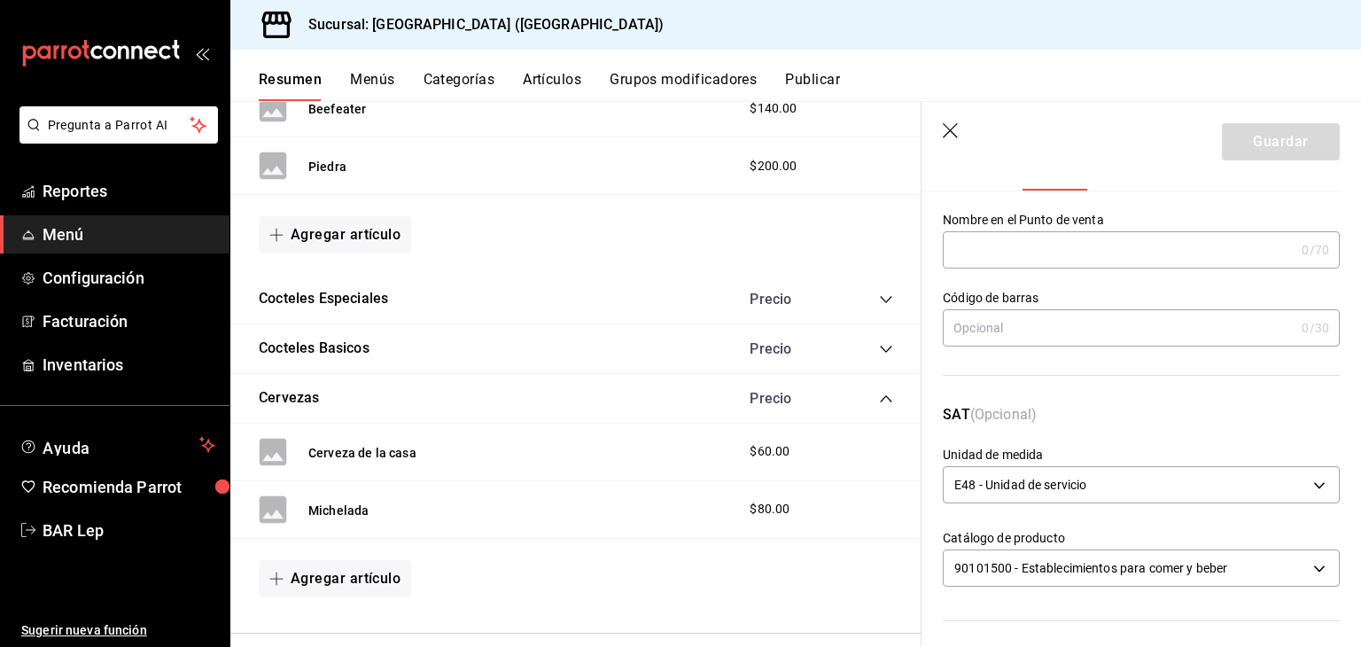
scroll to position [32, 0]
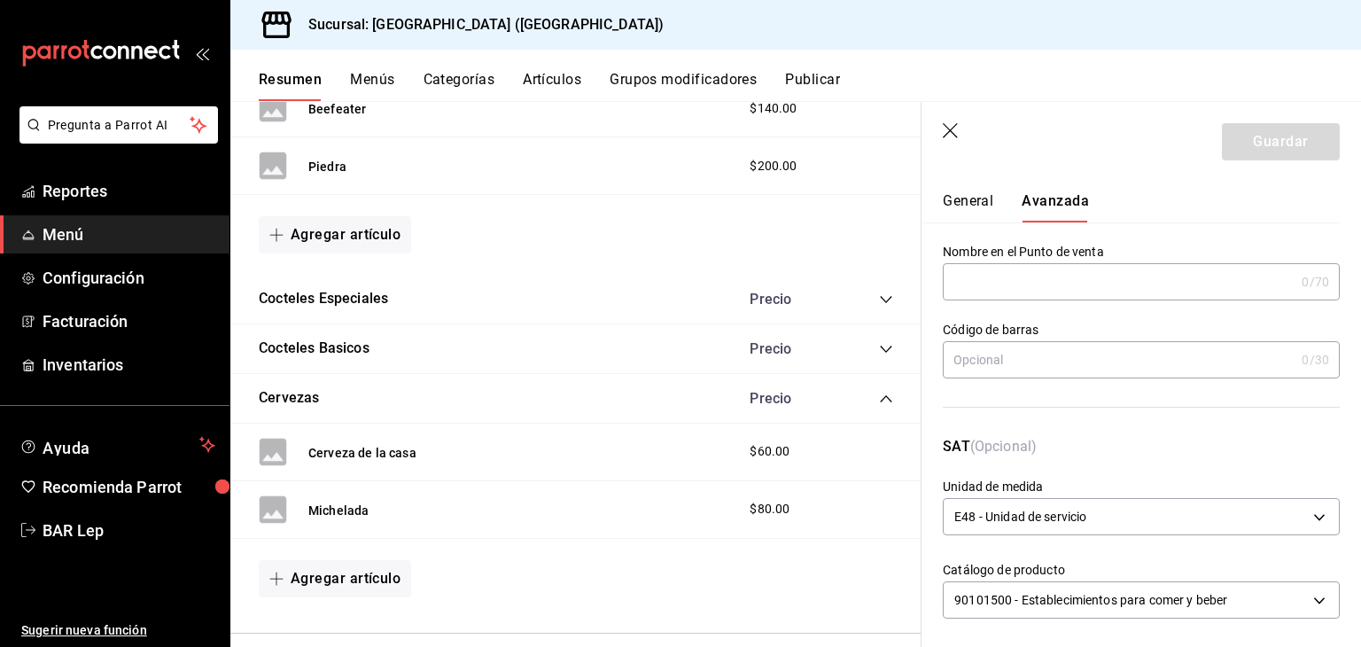
click at [964, 204] on button "General" at bounding box center [967, 207] width 50 height 30
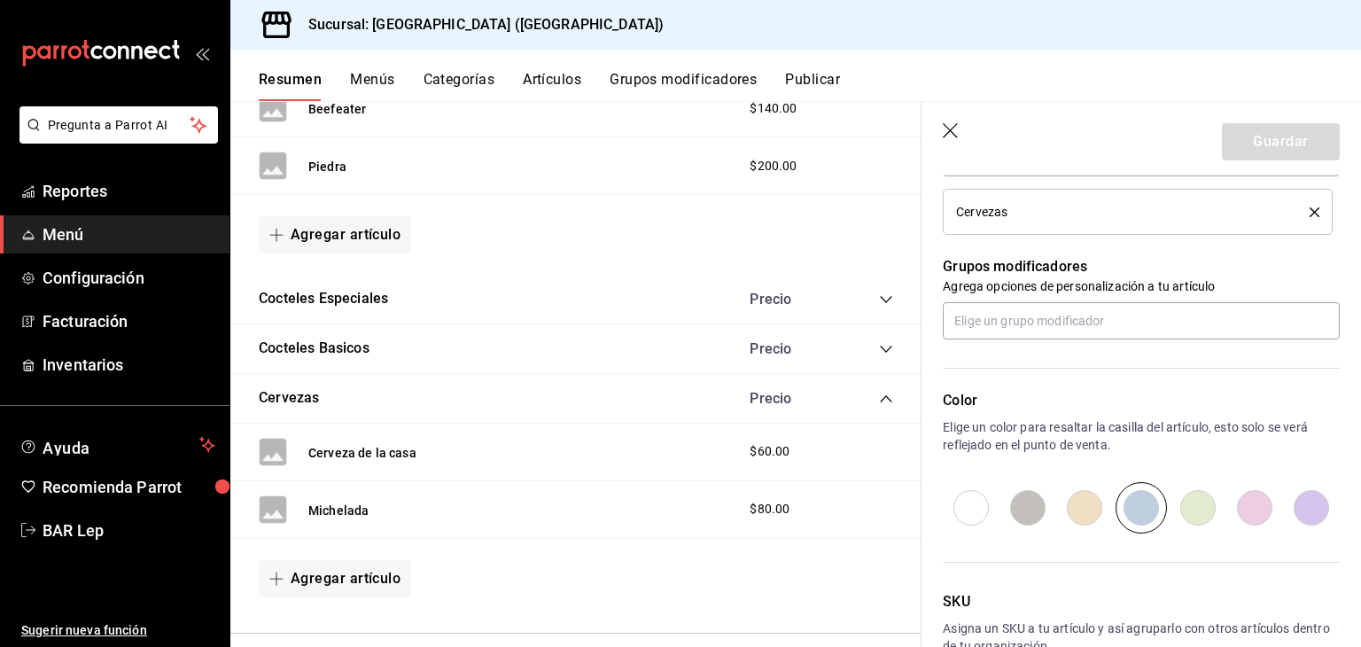
scroll to position [721, 0]
click at [1064, 508] on input "radio" at bounding box center [1084, 505] width 57 height 51
radio input "true"
click at [1271, 138] on button "Guardar" at bounding box center [1280, 141] width 118 height 37
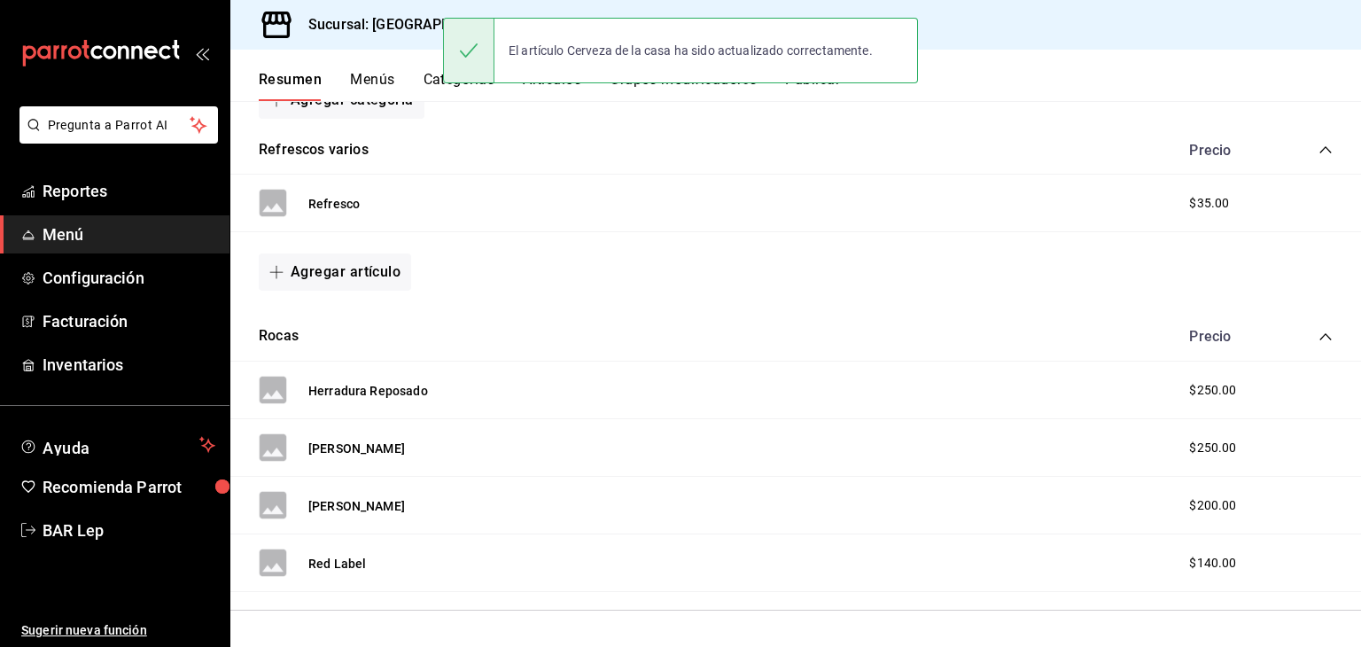
scroll to position [276, 0]
